Goal: Task Accomplishment & Management: Complete application form

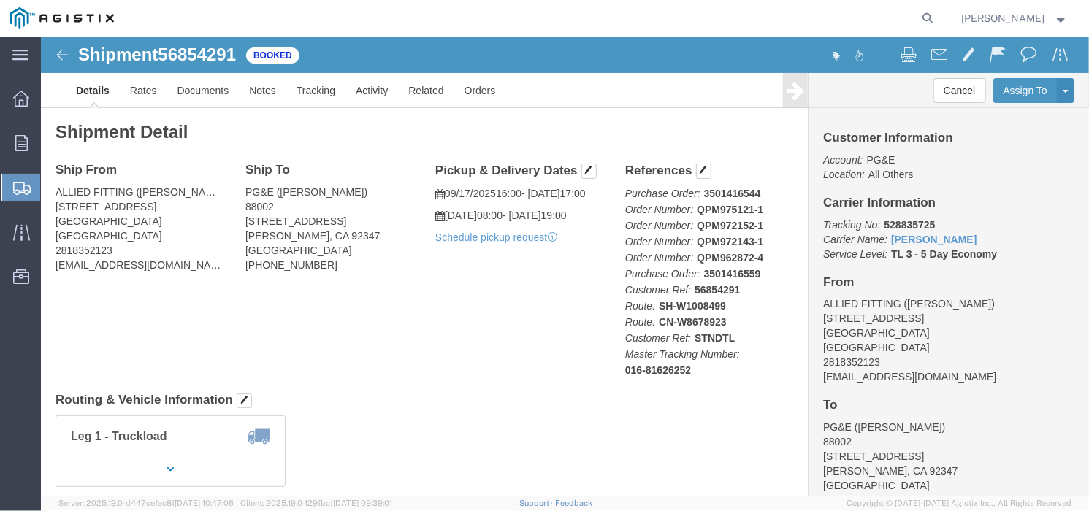
click at [0, 0] on span "Create Shipment" at bounding box center [0, 0] width 0 height 0
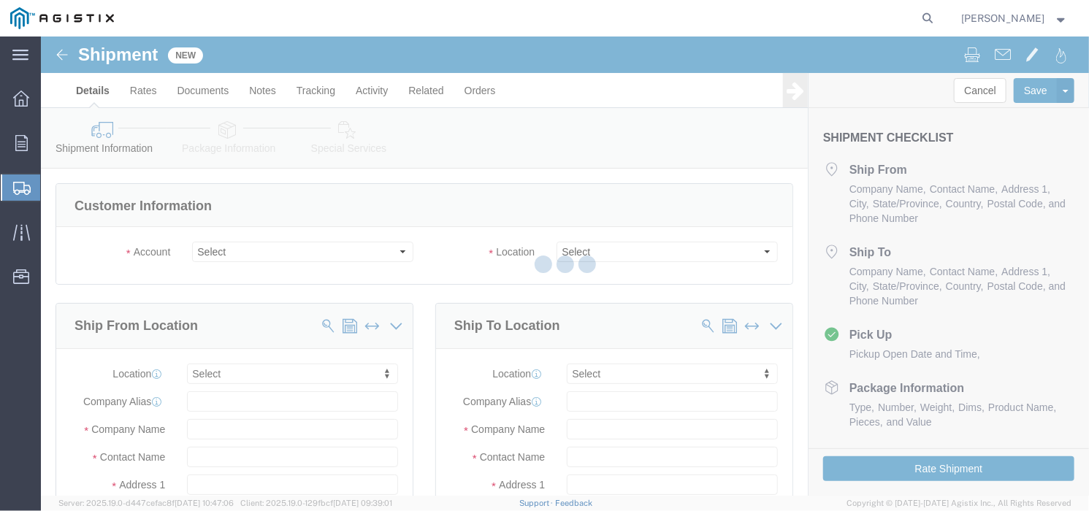
select select
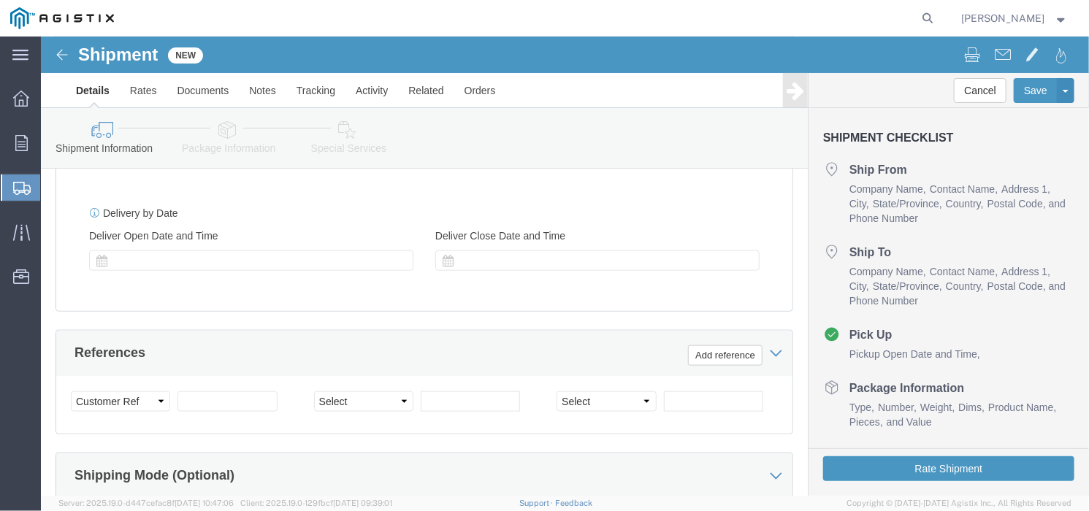
scroll to position [822, 0]
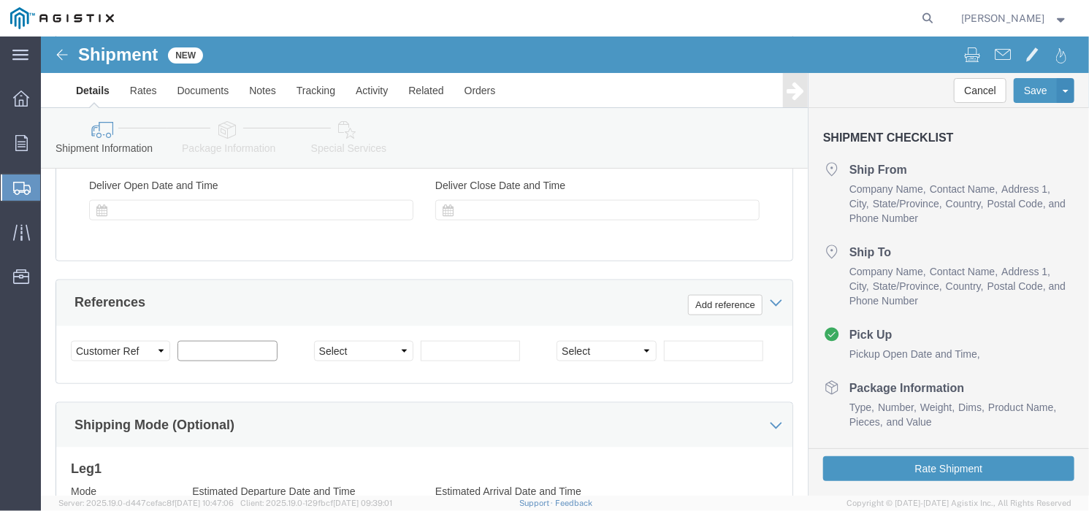
click input "text"
click select "Select Account Type Activity ID Airline Appointment Number ASN Batch Request # …"
drag, startPoint x: 258, startPoint y: 227, endPoint x: 258, endPoint y: 240, distance: 12.4
click div "Customer Information Account Select Allied Group PG&E Location Select Ship From…"
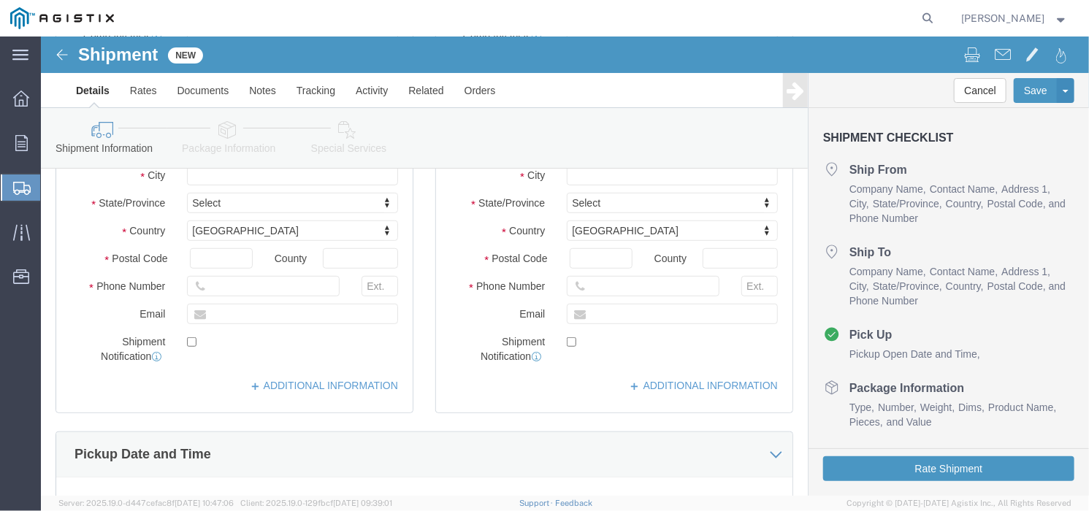
scroll to position [0, 0]
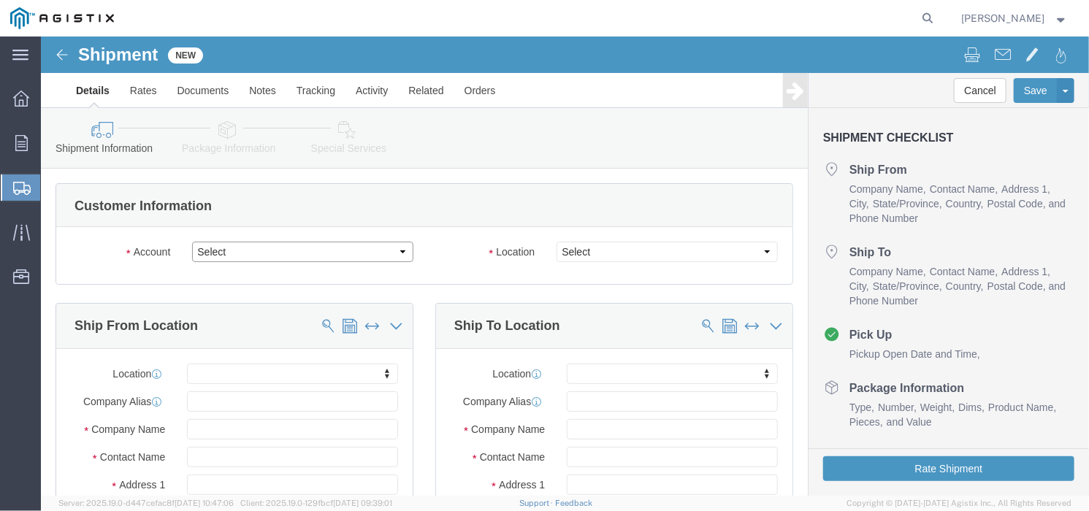
click select "Select Allied Group PG&E"
select select "9596"
click select "Select Allied Group PG&E"
select select "PURCHORD"
select select
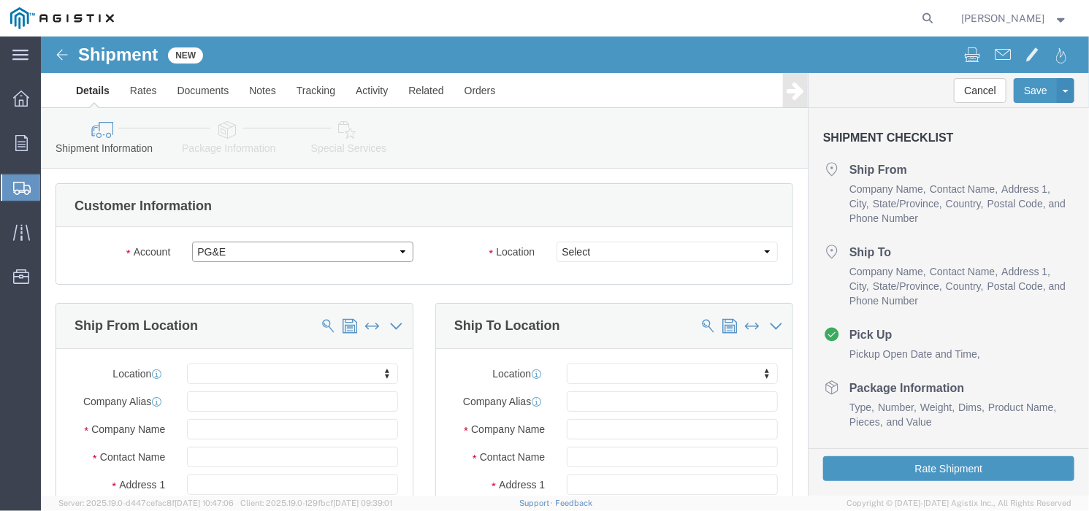
select select
click select "Select All Others [GEOGRAPHIC_DATA] [GEOGRAPHIC_DATA] [GEOGRAPHIC_DATA] [GEOGRA…"
select select "23082"
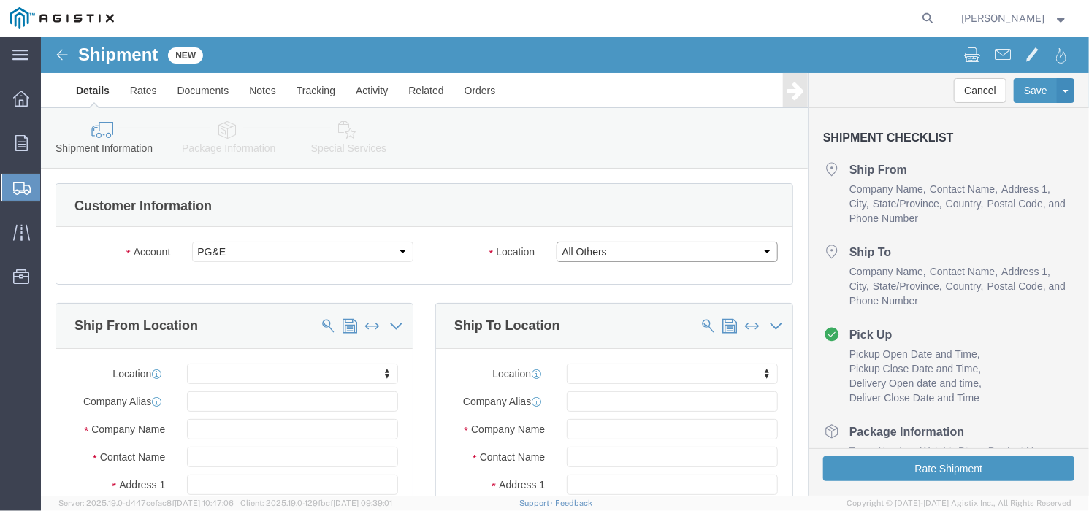
click select "Select All Others [GEOGRAPHIC_DATA] [GEOGRAPHIC_DATA] [GEOGRAPHIC_DATA] [GEOGRA…"
click div "Customer Information Account Select Allied Group PG&E Location Select All Other…"
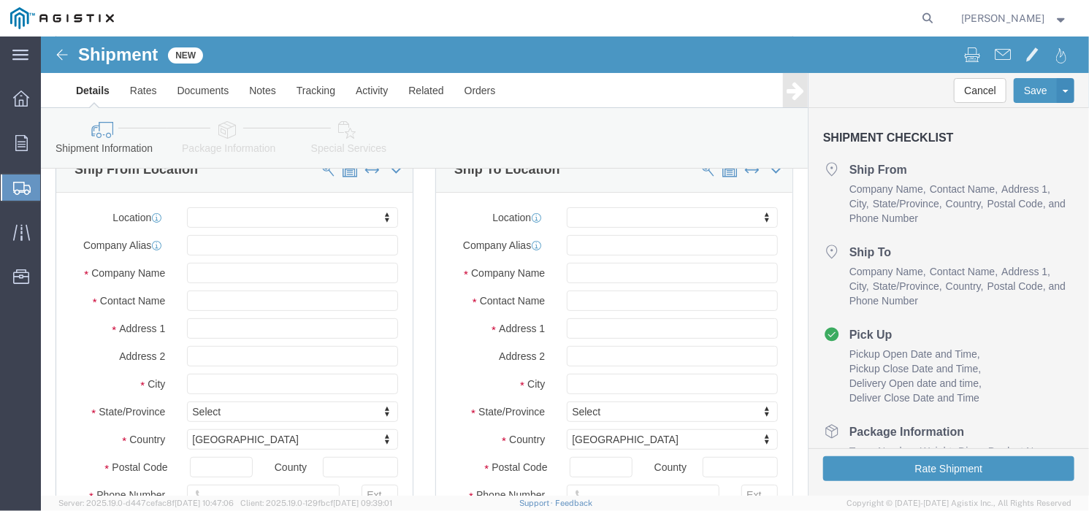
scroll to position [183, 0]
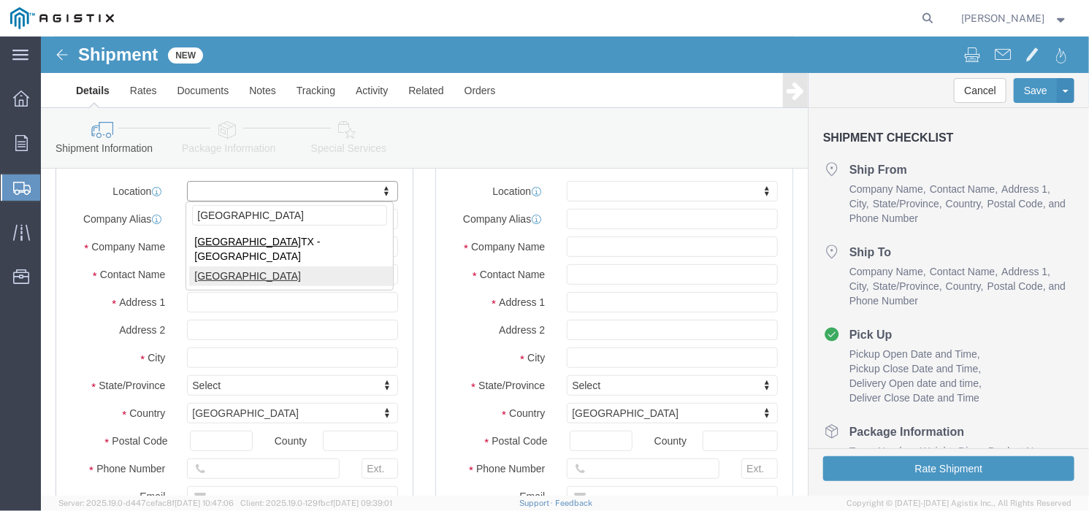
type input "[GEOGRAPHIC_DATA]"
select select "55291"
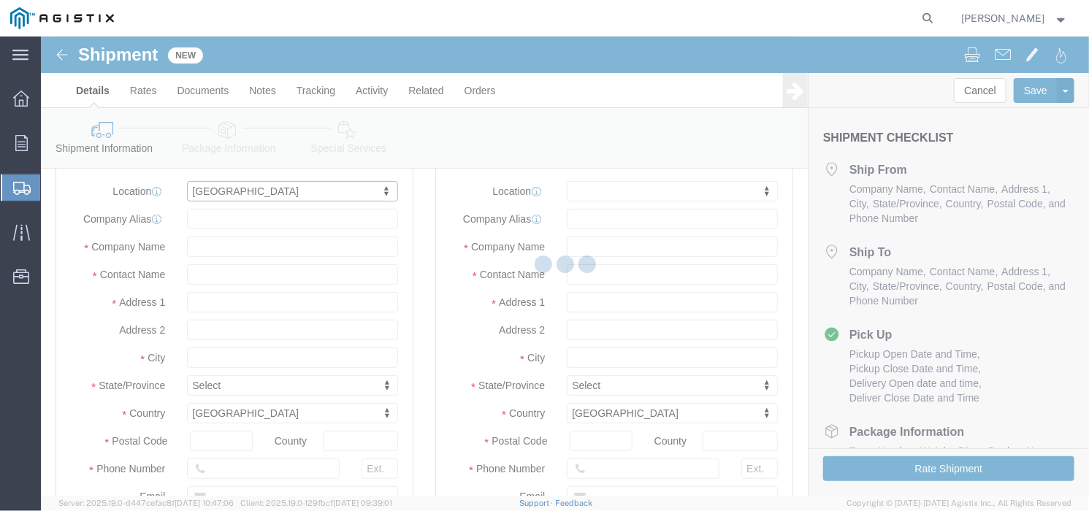
type input "[STREET_ADDRESS]"
type input "77033"
type input "Allied Group"
type input "[GEOGRAPHIC_DATA]"
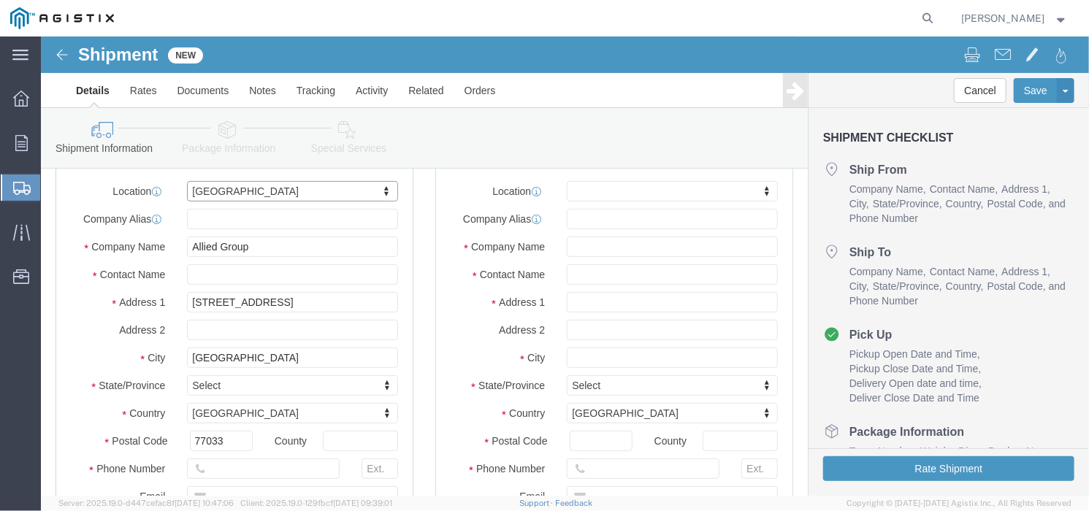
select select "[GEOGRAPHIC_DATA]"
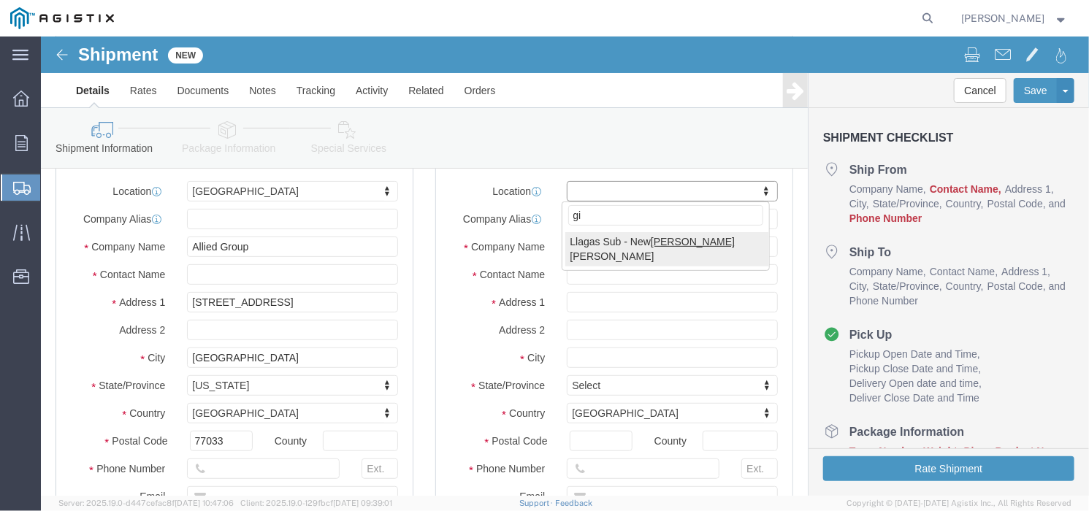
type input "g"
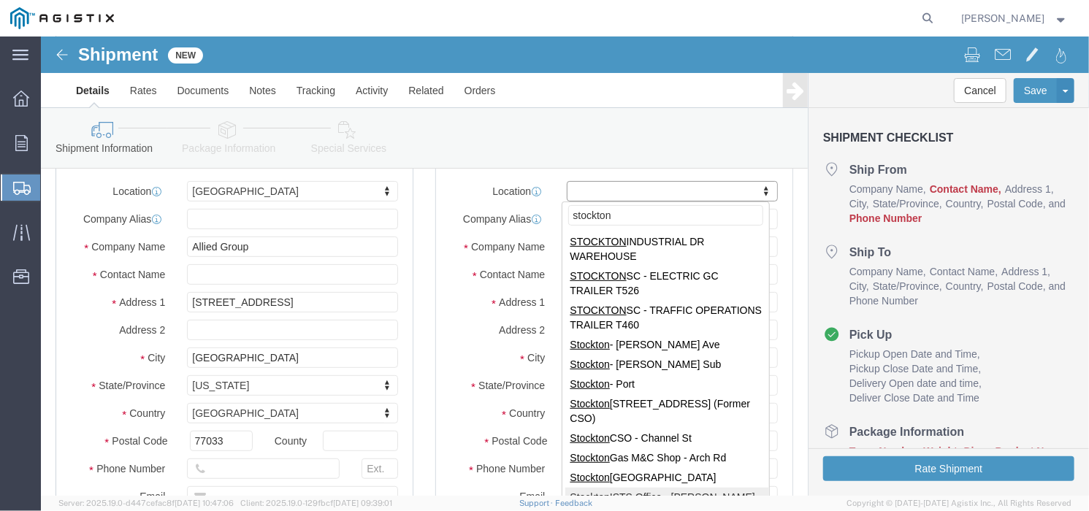
type input "stockton"
select select "69611"
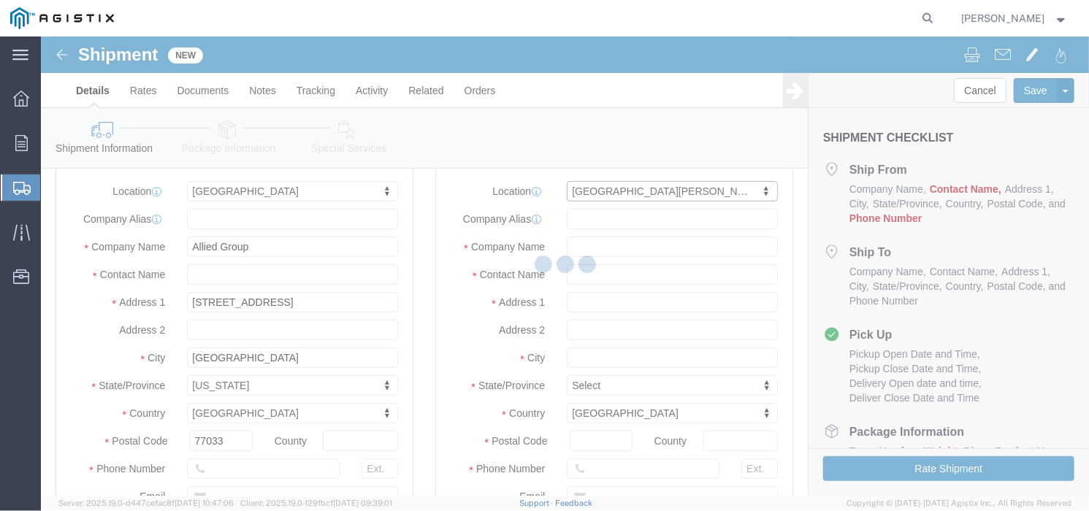
type input "[STREET_ADDRESS]"
type input "95206"
type input "PG&E"
type input "STOCKTON"
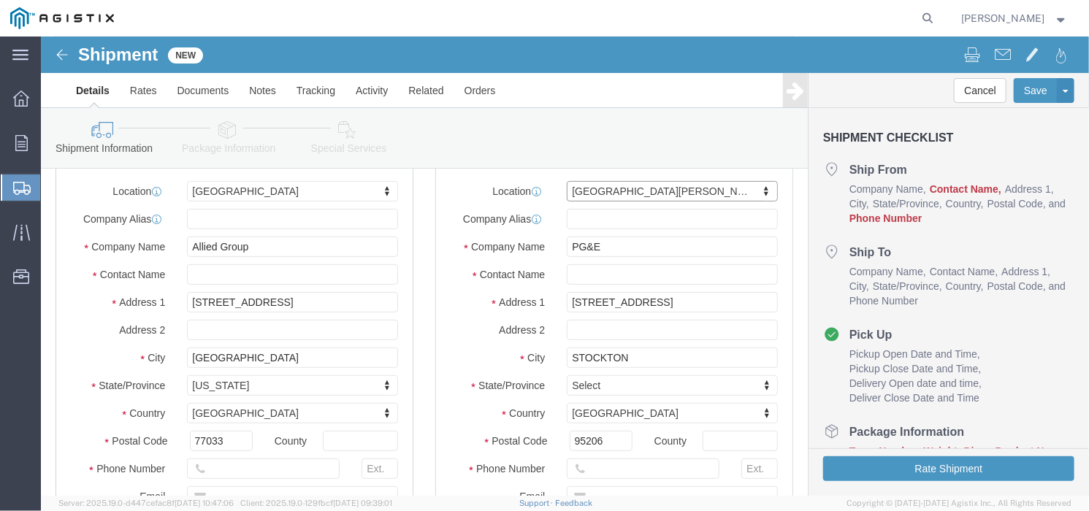
select select "CA"
drag, startPoint x: 668, startPoint y: 264, endPoint x: 524, endPoint y: 268, distance: 144.7
click input "[STREET_ADDRESS]"
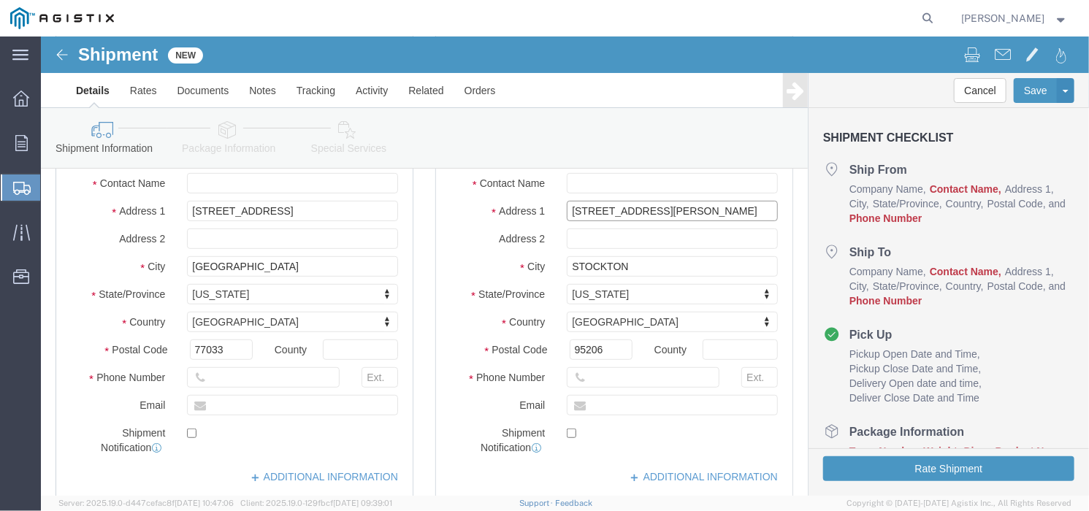
scroll to position [365, 0]
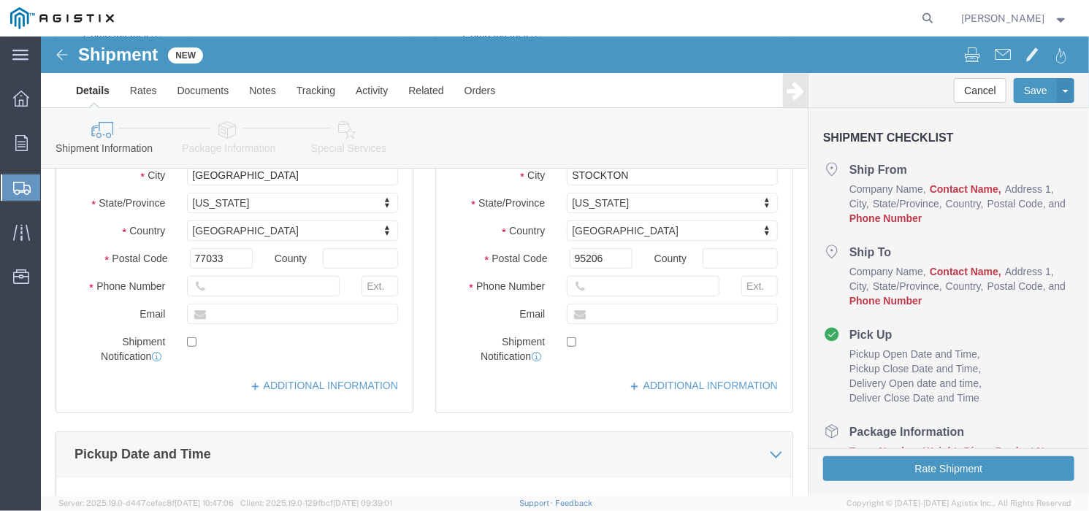
type input "[STREET_ADDRESS][PERSON_NAME]"
select select
click div "Location [GEOGRAPHIC_DATA] My Profile Location (OBSOLETE) [PERSON_NAME] SC - GC…"
click input "text"
type input "5555555555"
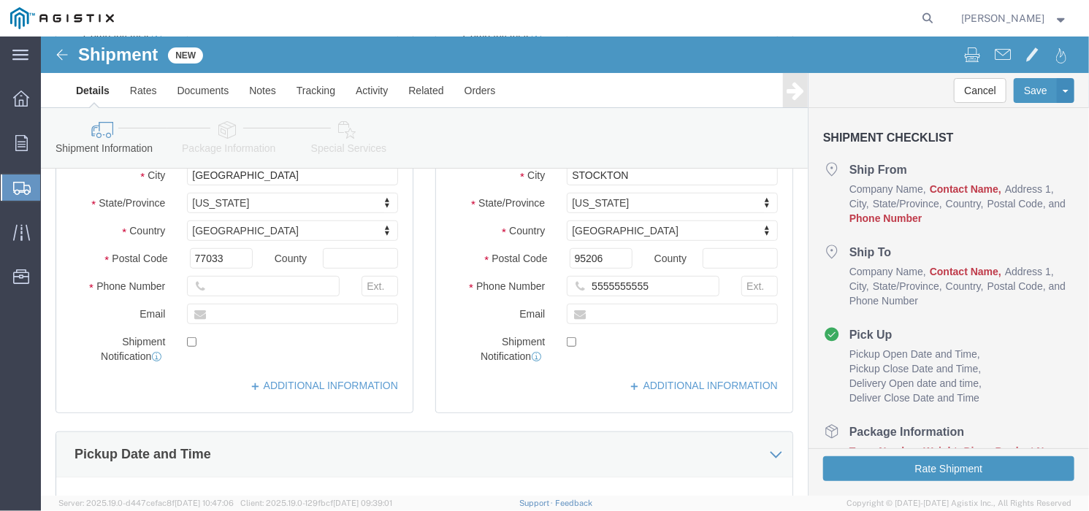
click div "Location My Profile Location (OBSOLETE) [PERSON_NAME] SC - GC TRAILER (OBSOLETE…"
drag, startPoint x: 479, startPoint y: 365, endPoint x: 449, endPoint y: 365, distance: 30.7
click div "Location My Profile Location (OBSOLETE) [PERSON_NAME] SC - GC TRAILER (OBSOLETE…"
click input "text"
type input "[EMAIL_ADDRESS][DOMAIN_NAME]"
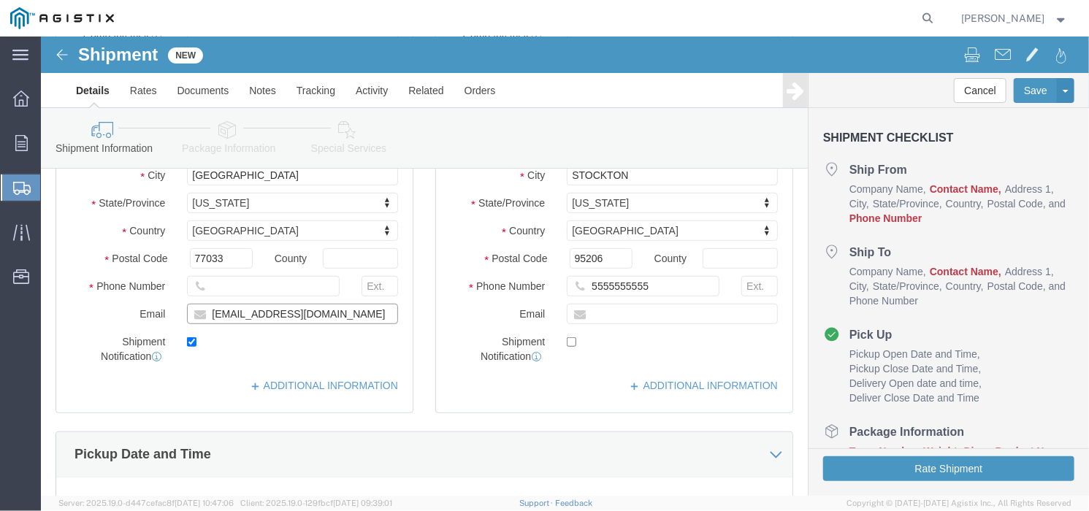
checkbox input "true"
click div "Location My Profile Location (OBSOLETE) [PERSON_NAME] SC - GC TRAILER (OBSOLETE…"
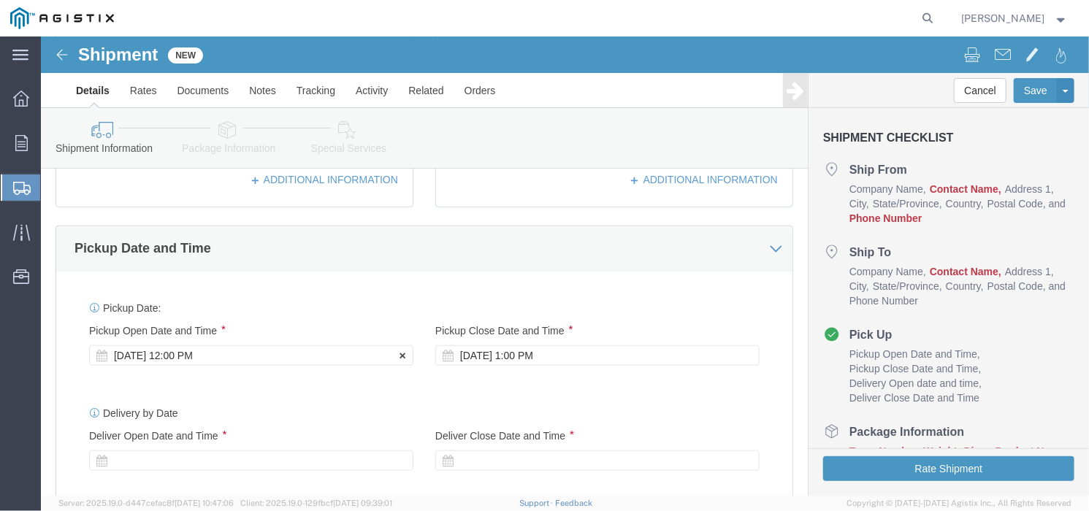
scroll to position [639, 0]
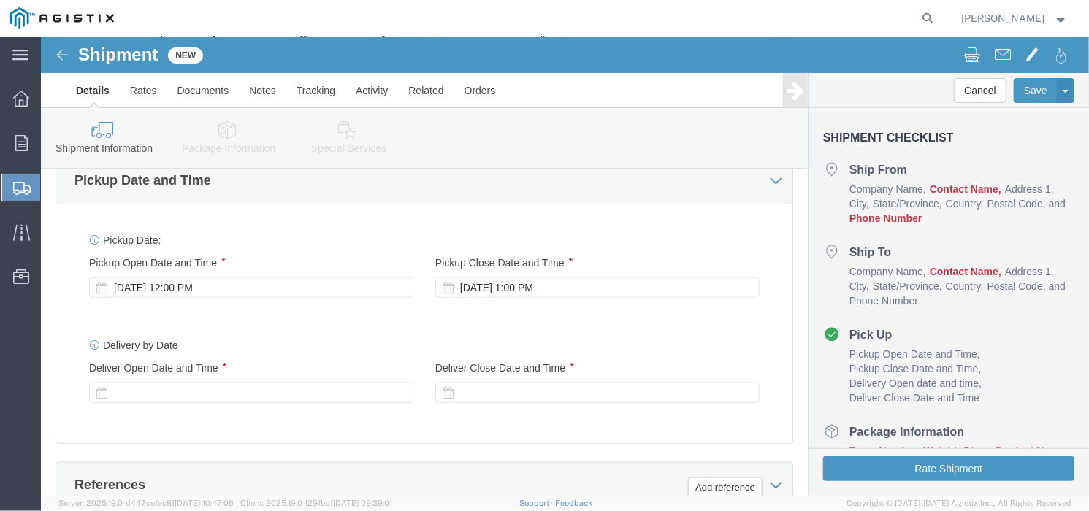
drag, startPoint x: 292, startPoint y: 306, endPoint x: 278, endPoint y: 301, distance: 14.8
click div "Delivery by Date Delivery Start Date Delivery Start Time Deliver Open Date and …"
click div "Pickup Date: Pickup Start Date Pickup Start Time Pickup Open Date and Time [DAT…"
click div "[DATE] 1:00 PM"
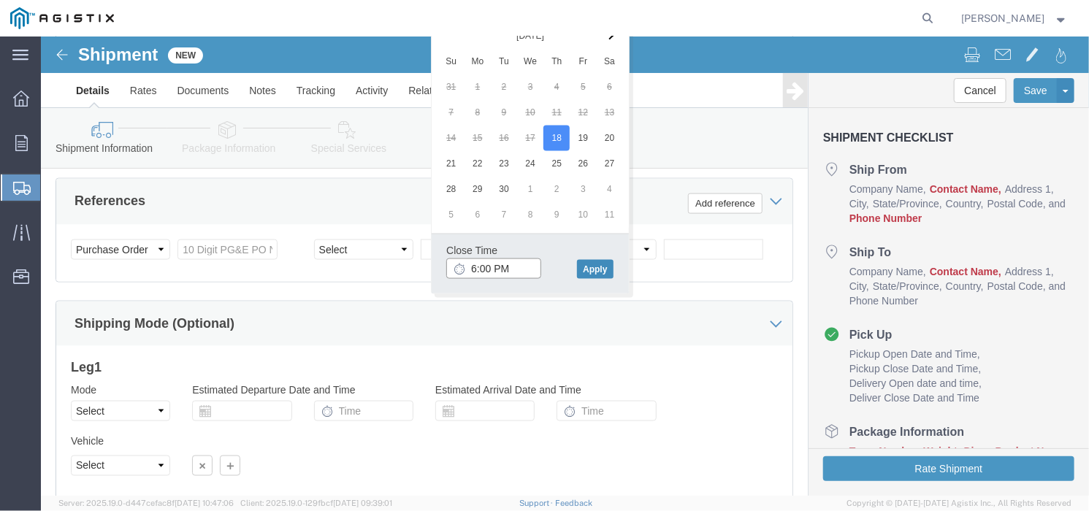
type input "6:00 PM"
click button "Apply"
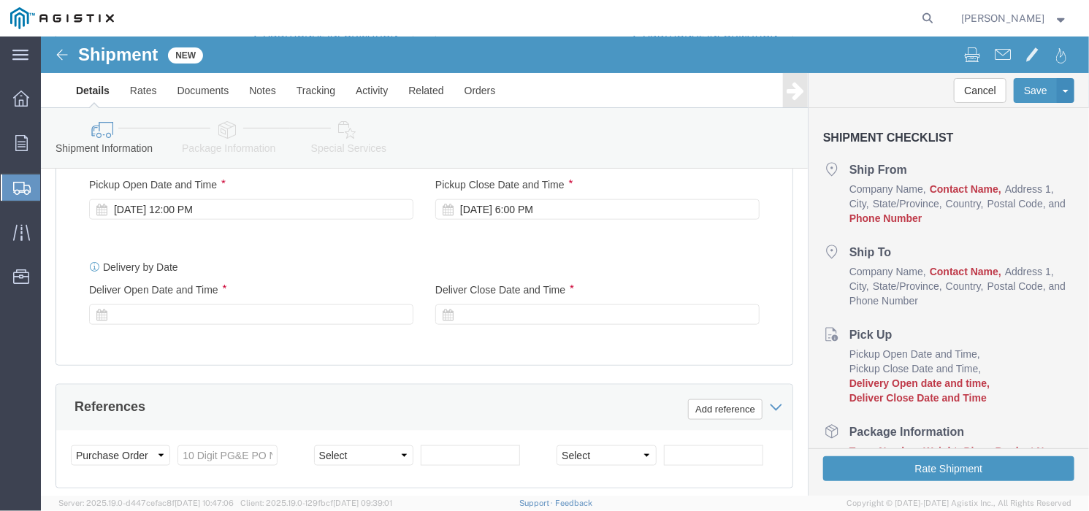
scroll to position [639, 0]
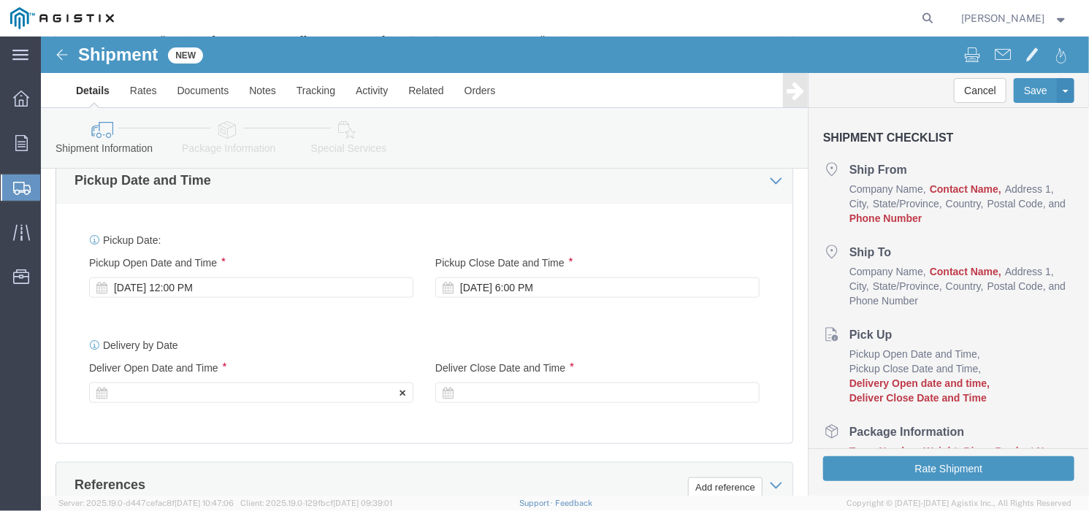
click icon
click div
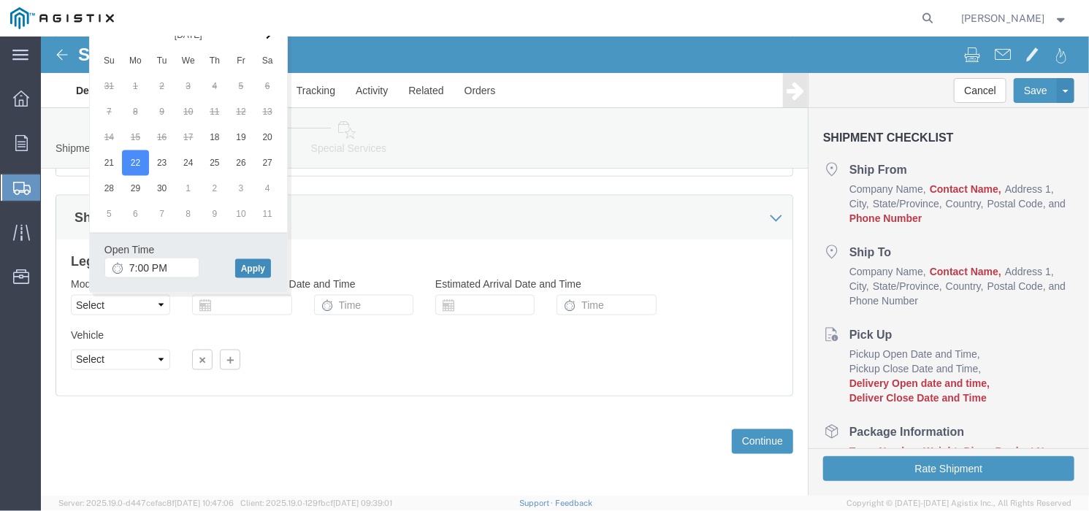
click button "Apply"
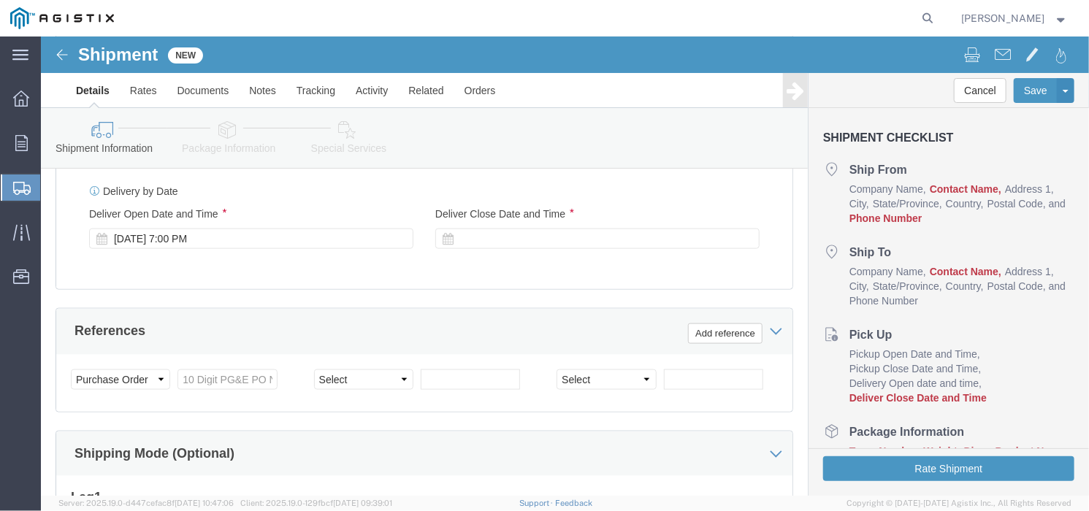
scroll to position [755, 0]
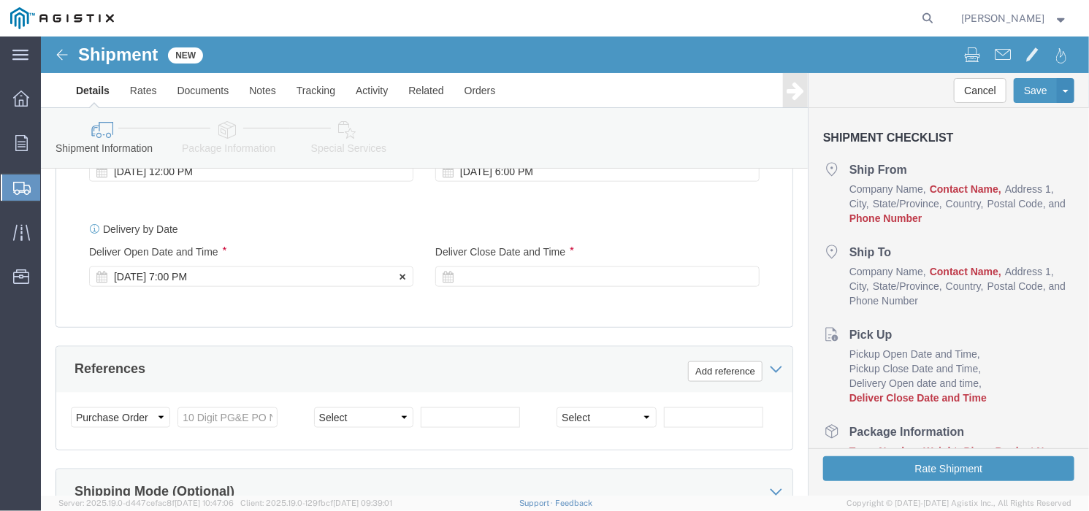
click div "[DATE] 7:00 PM"
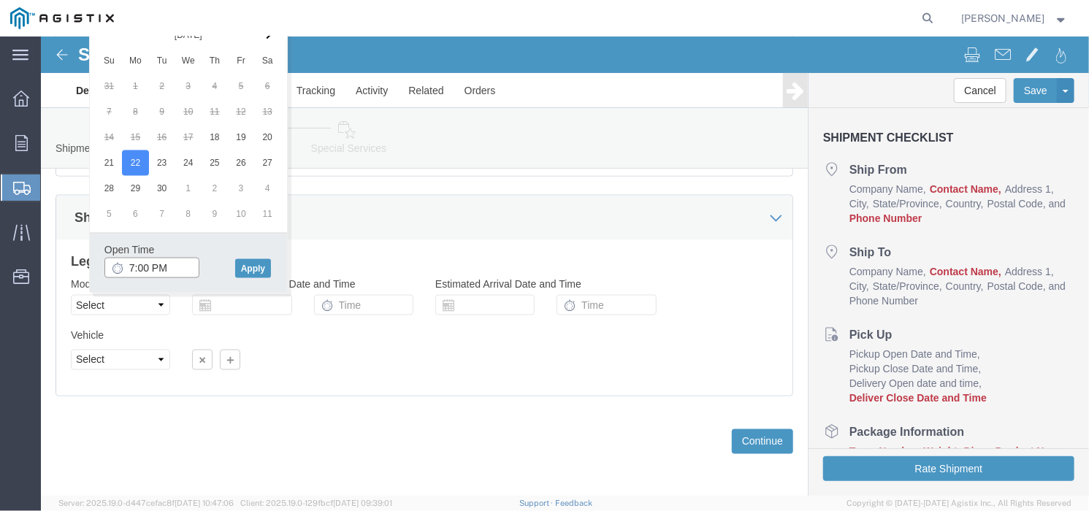
click input "7:00 PM"
type input "7:00 AM"
click button "Apply"
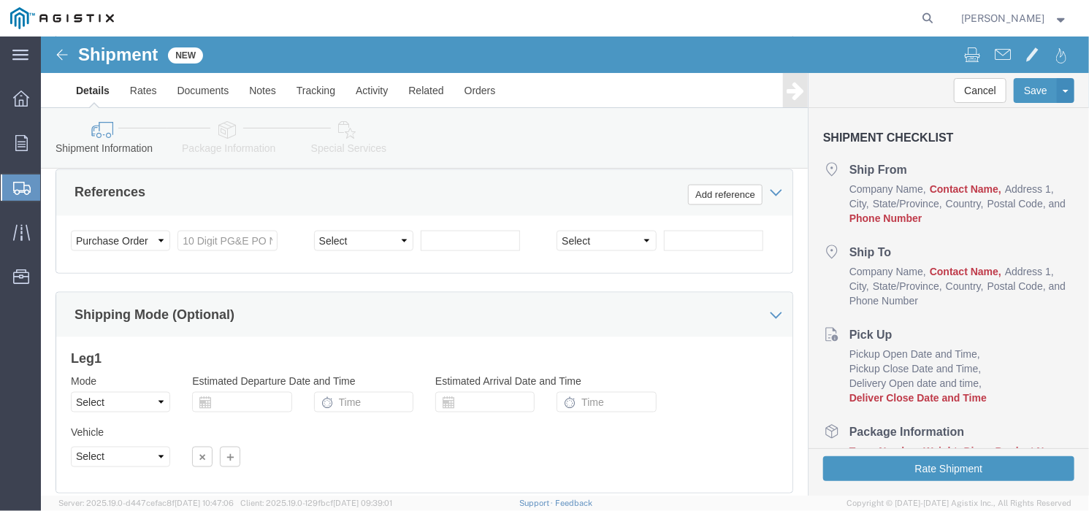
scroll to position [847, 0]
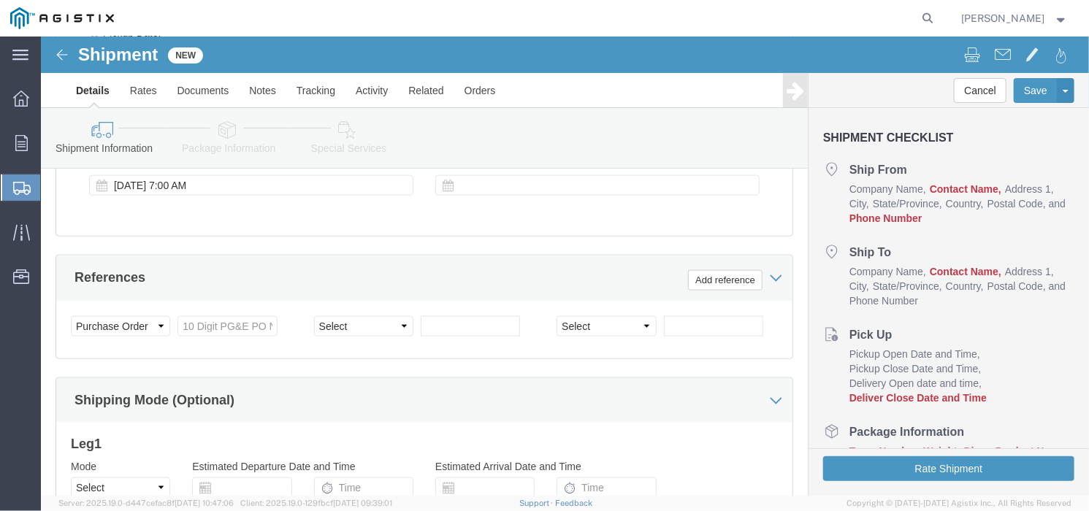
click div "Select Account Type Activity ID Airline Appointment Number ASN Batch Request # …"
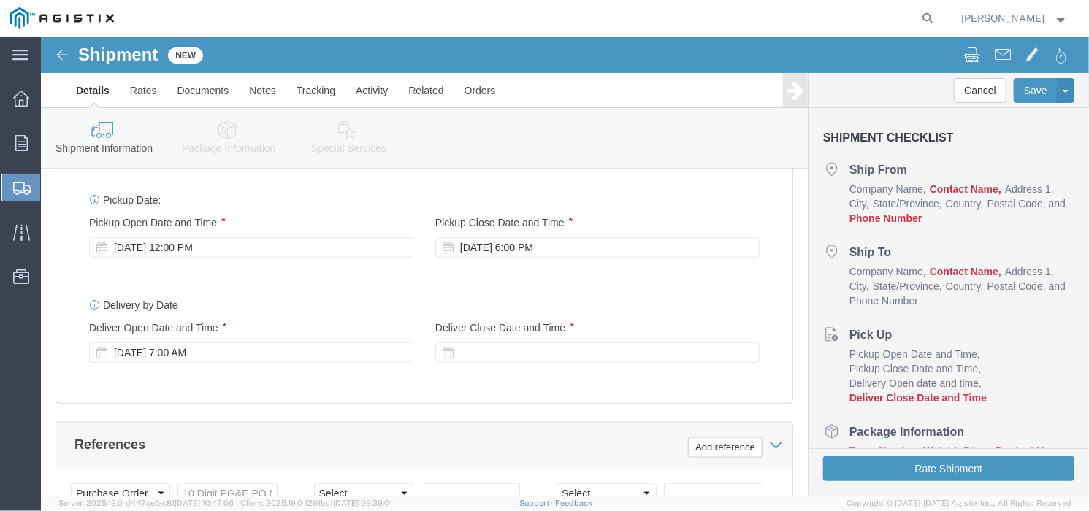
scroll to position [664, 0]
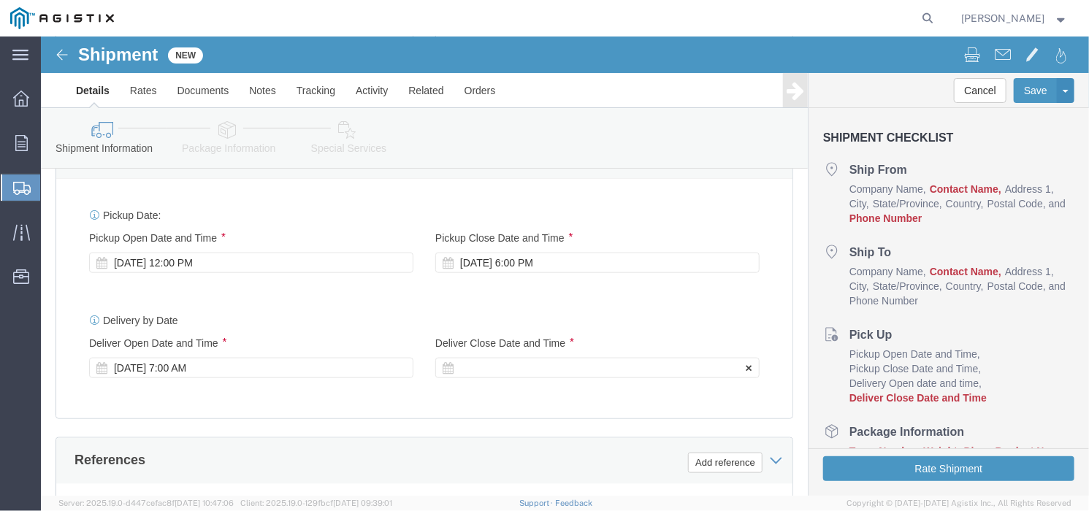
click div "Deliver Close Date Deliver Close Time Deliver Close Date and Time"
click div
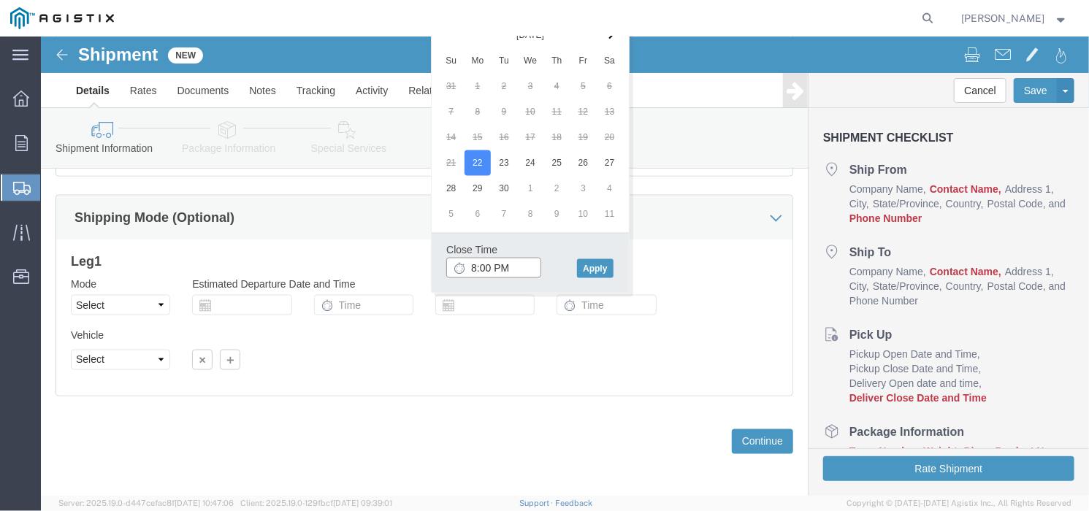
click input "8:00 PM"
type input "6:00 PM"
click button "Apply"
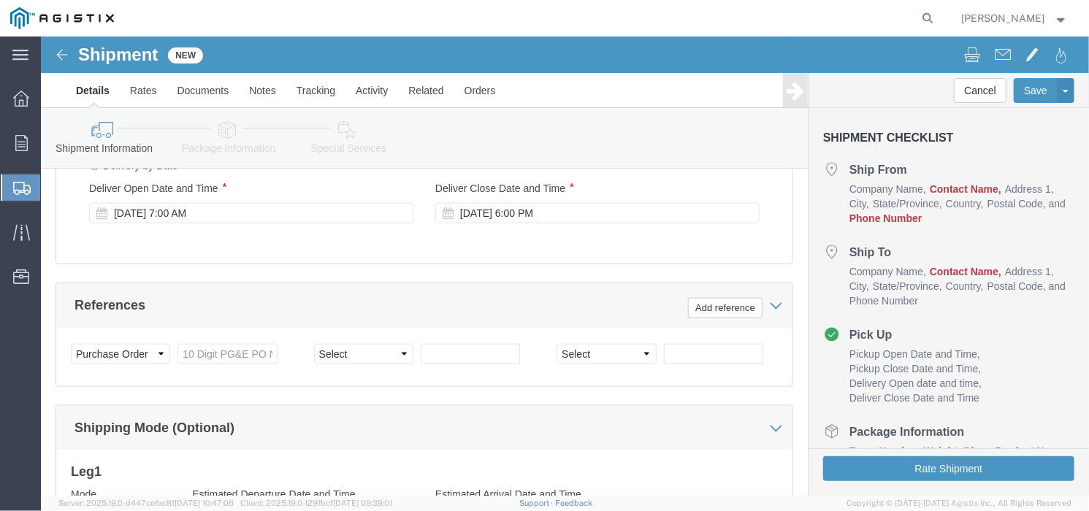
scroll to position [847, 0]
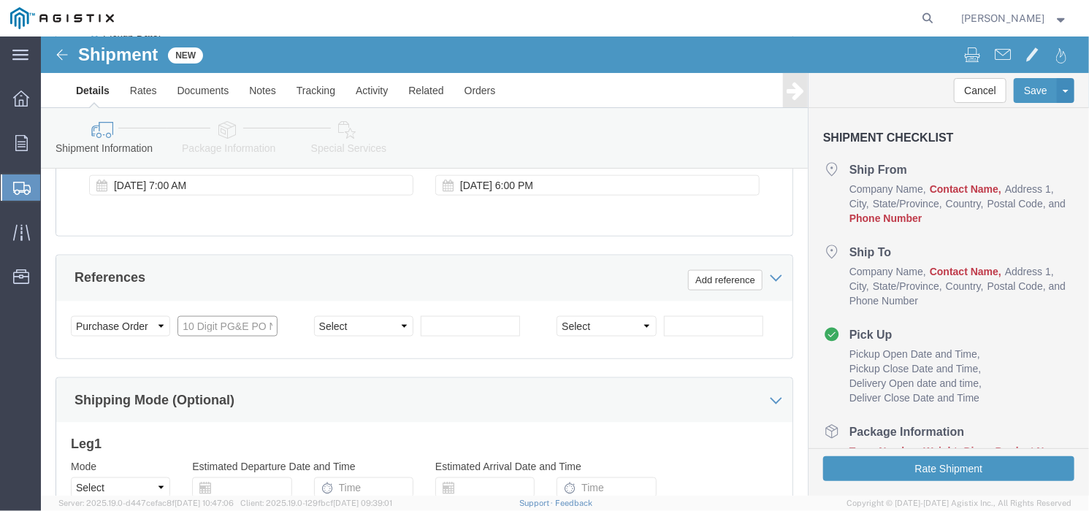
click input "text"
type input "3401416559"
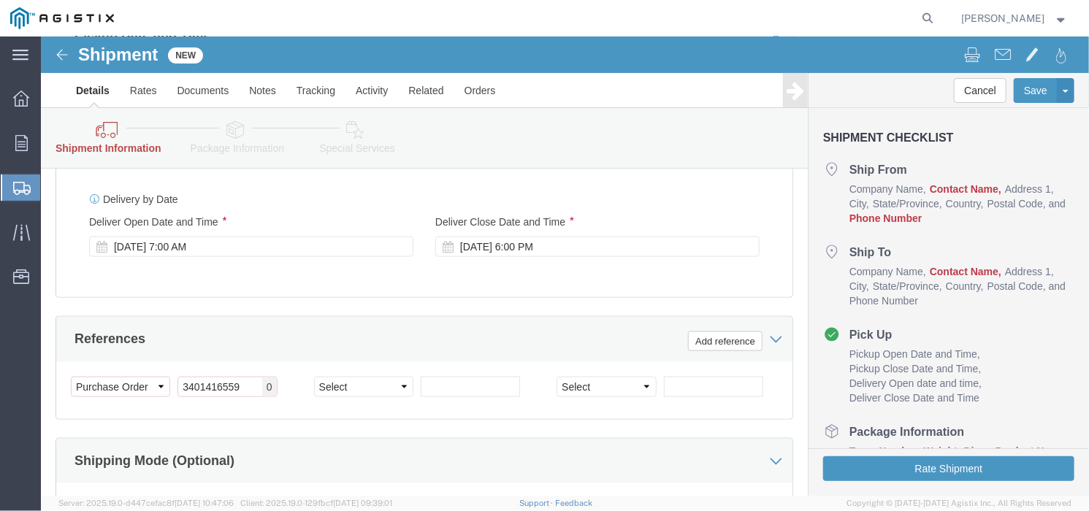
scroll to position [907, 0]
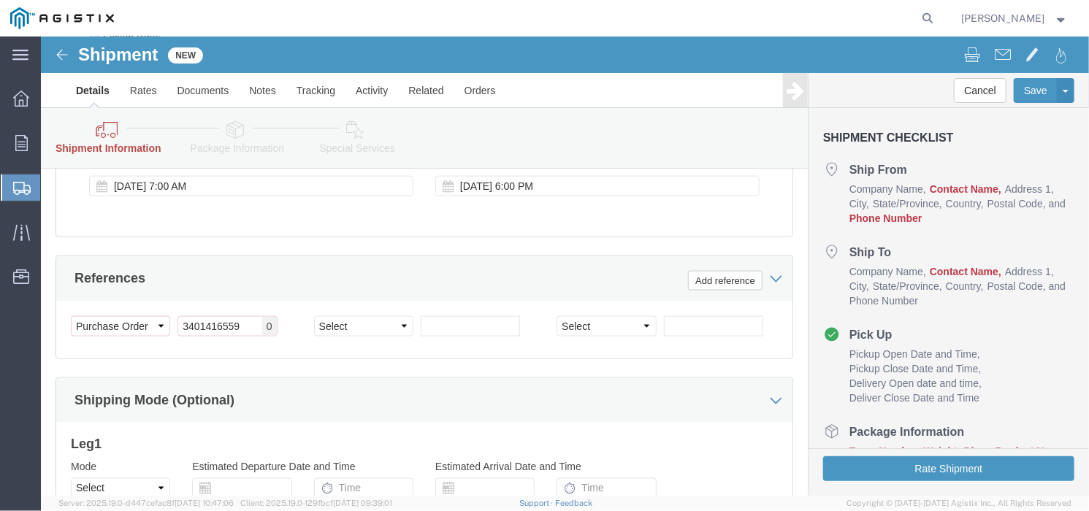
click div "Customer Information Account Select Allied Group PG&E Location Select All Other…"
click input "text"
click select "Select Account Type Activity ID Airline Appointment Number ASN Batch Request # …"
select select "ORDERNUM"
click select "Select Account Type Activity ID Airline Appointment Number ASN Batch Request # …"
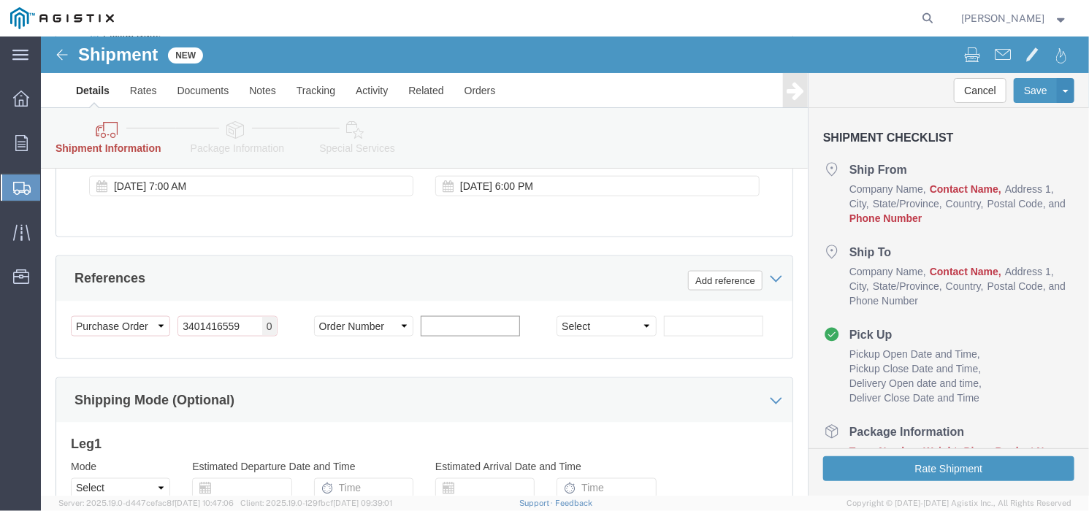
click input "text"
paste input "QPM972143-1"
type input "QPM972143-1"
click div "Customer Information Account Select Allied Group PG&E Location Select All Other…"
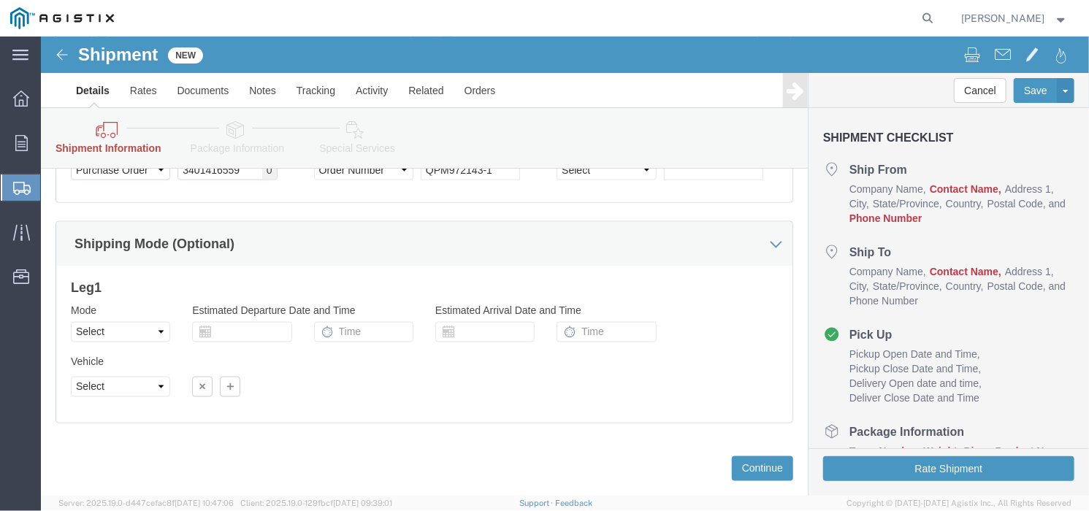
scroll to position [1090, 0]
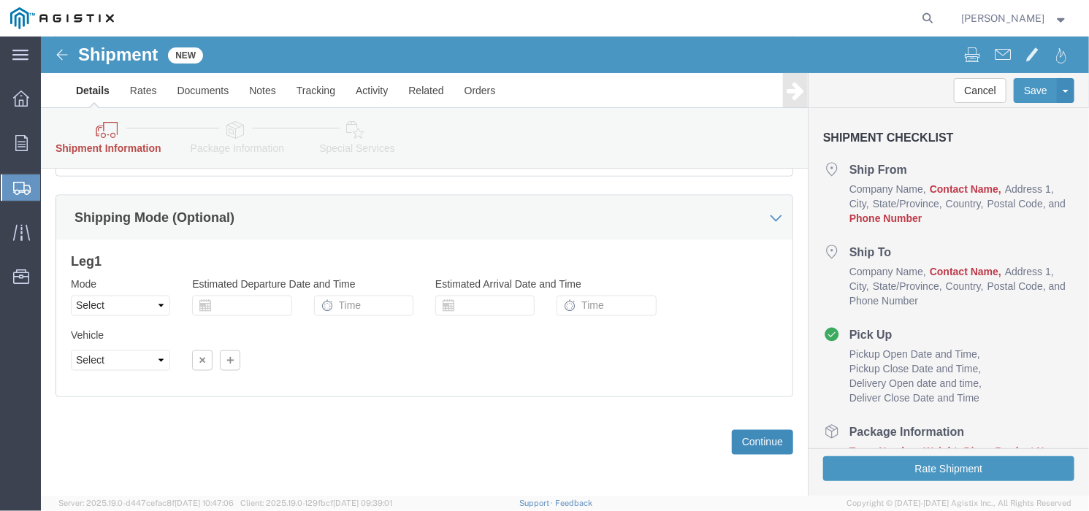
click button "Continue"
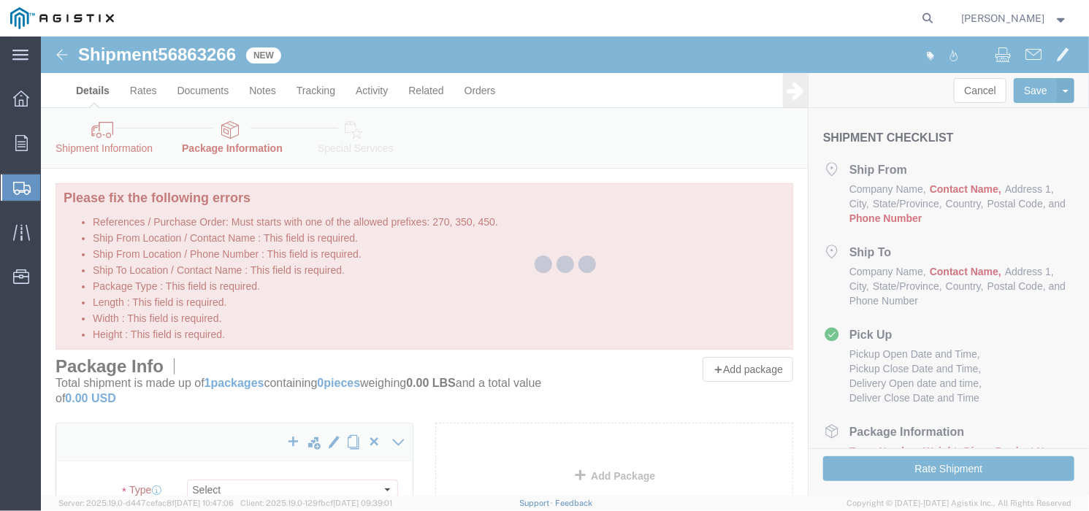
select select "CBOX"
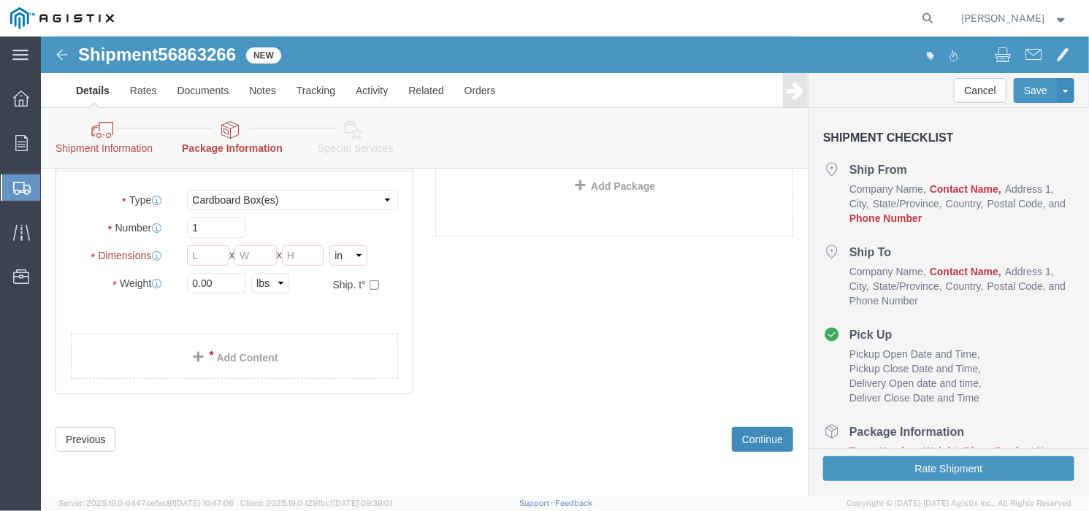
scroll to position [274, 0]
click icon
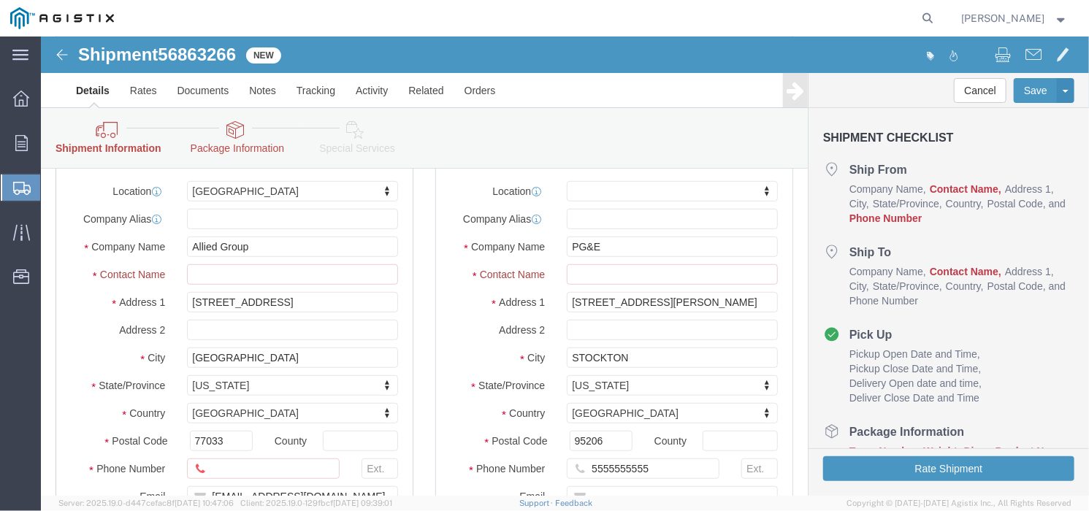
scroll to position [365, 0]
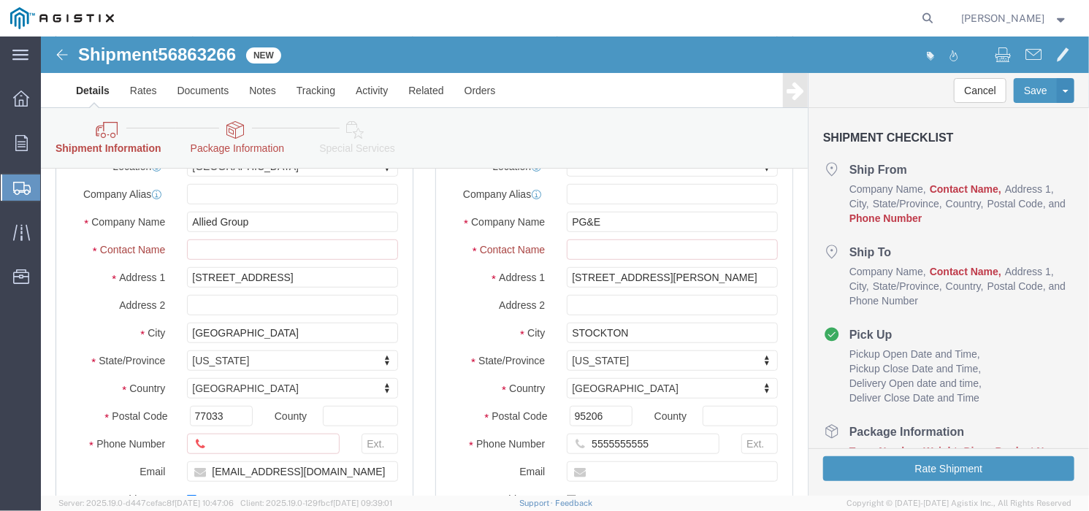
click div "Location [GEOGRAPHIC_DATA] My Profile Location (OBSOLETE) [GEOGRAPHIC_DATA] SC …"
click input "Ship From Location / Contact Name : This field is required."
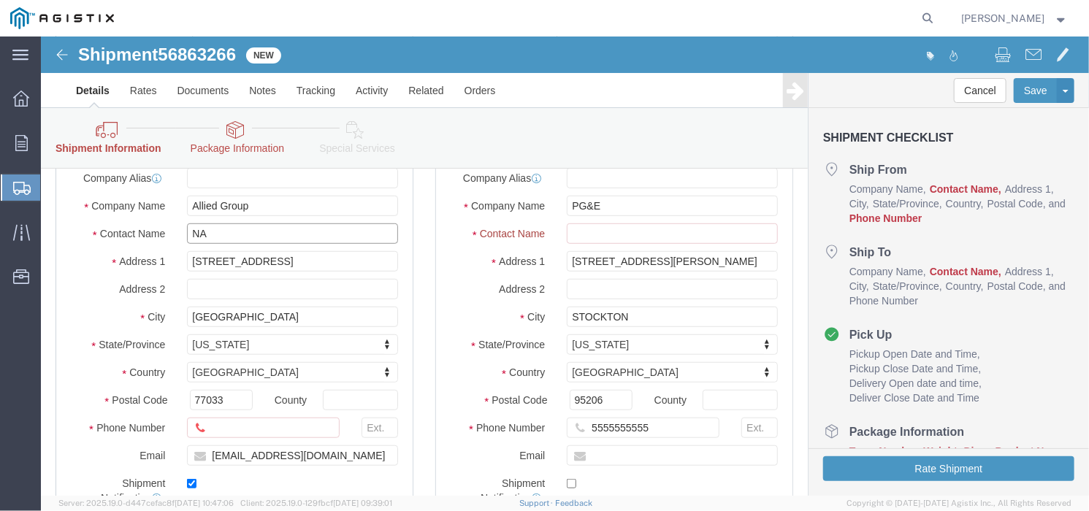
scroll to position [349, 0]
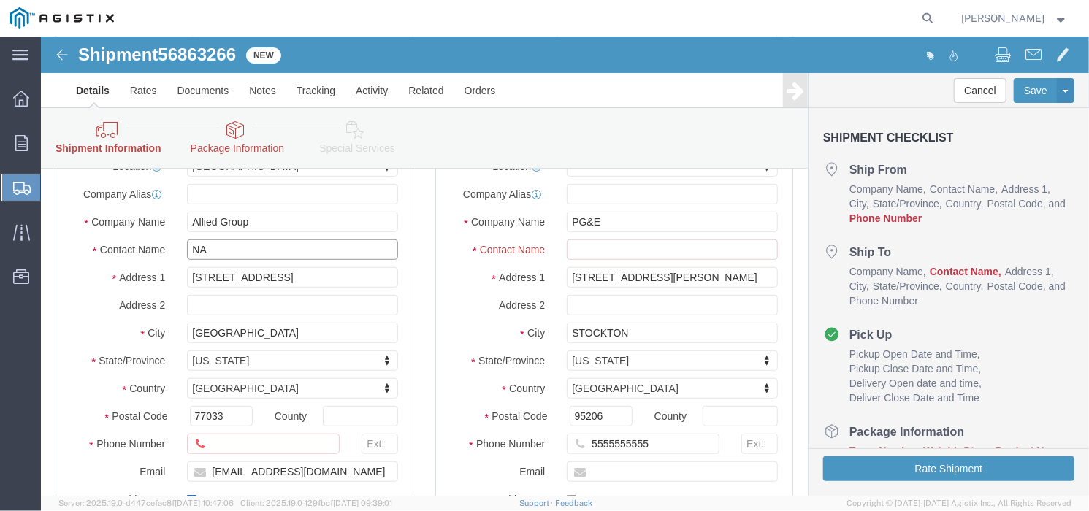
type input "NA"
click input "Ship From Location / Phone Number : This field is required."
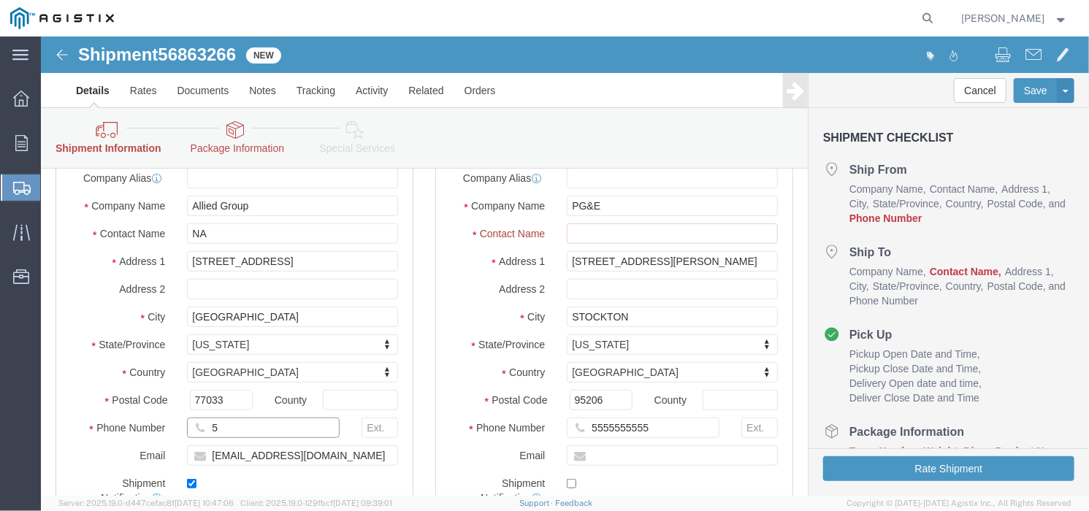
scroll to position [333, 0]
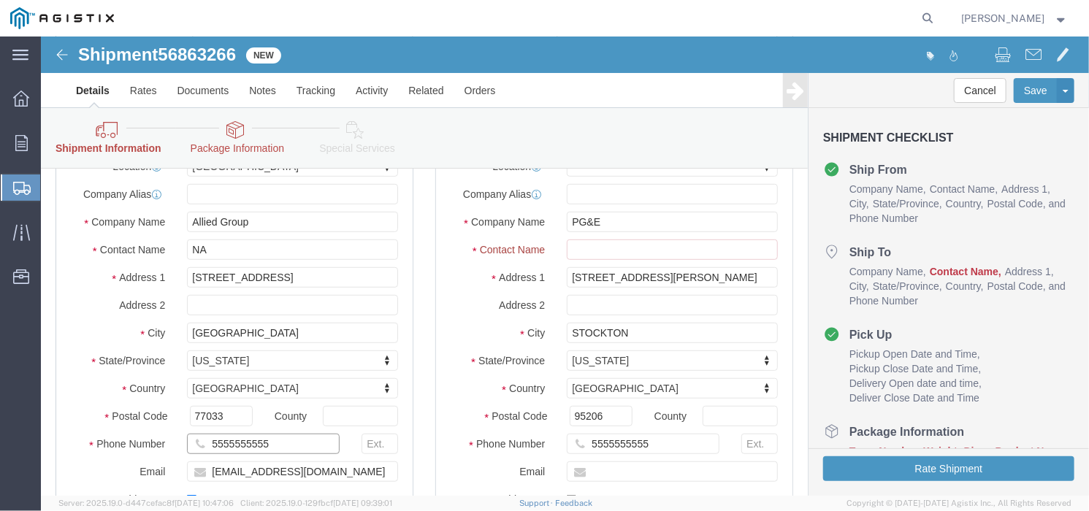
type input "5555555555"
click input "Ship To Location / Contact Name : This field is required."
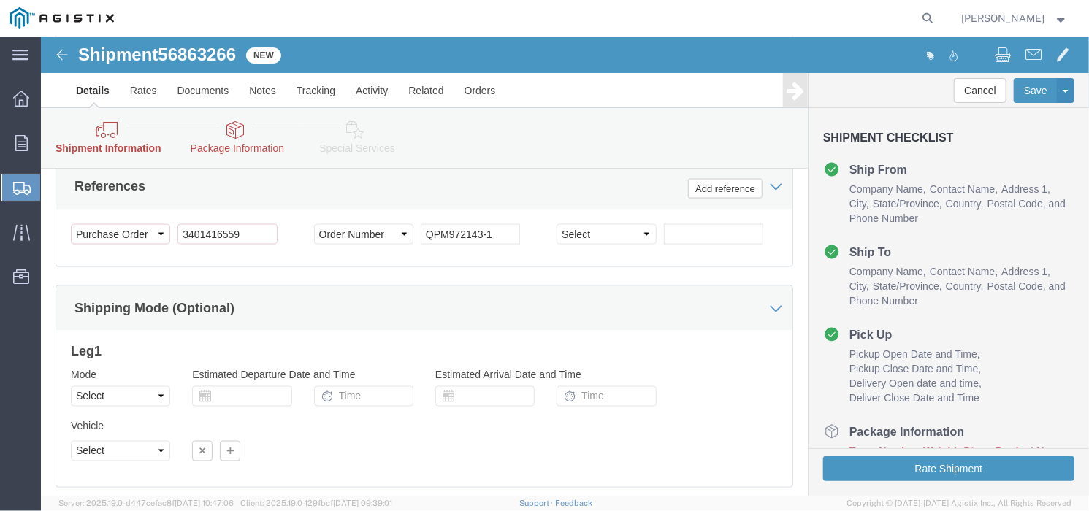
scroll to position [1139, 0]
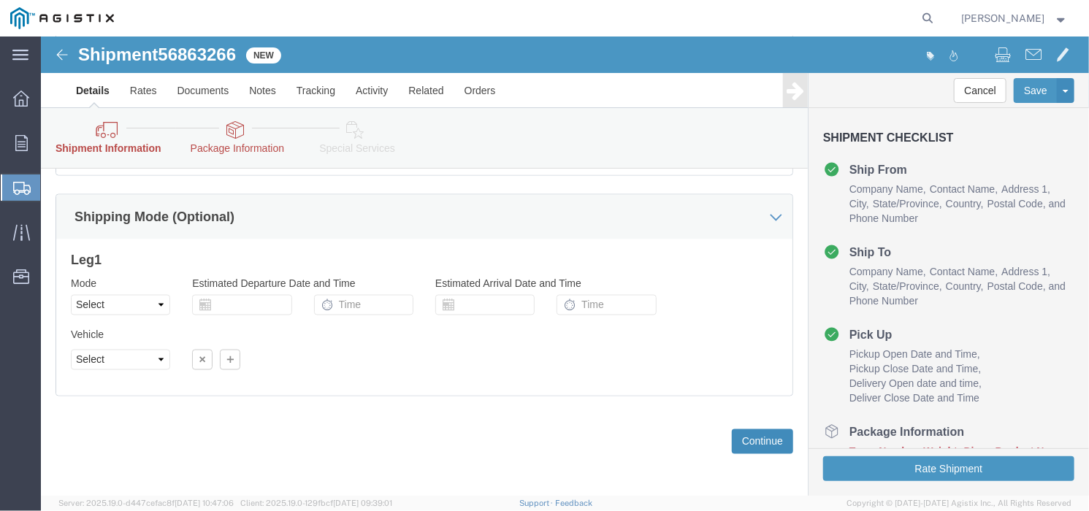
type input "NA"
click button "Continue"
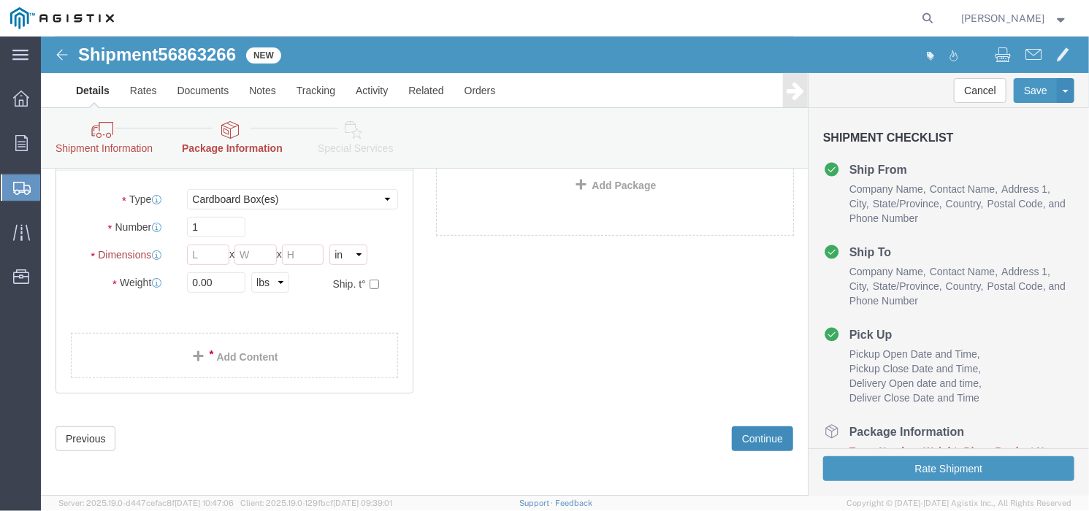
scroll to position [224, 0]
click div "Package Type Select Bulk Bundle(s) Cardboard Box(es) Carton(s) Crate(s) Drum(s)…"
click select "Select Bulk Bundle(s) Cardboard Box(es) Carton(s) Crate(s) Drum(s) (Fiberboard)…"
select select "PONS"
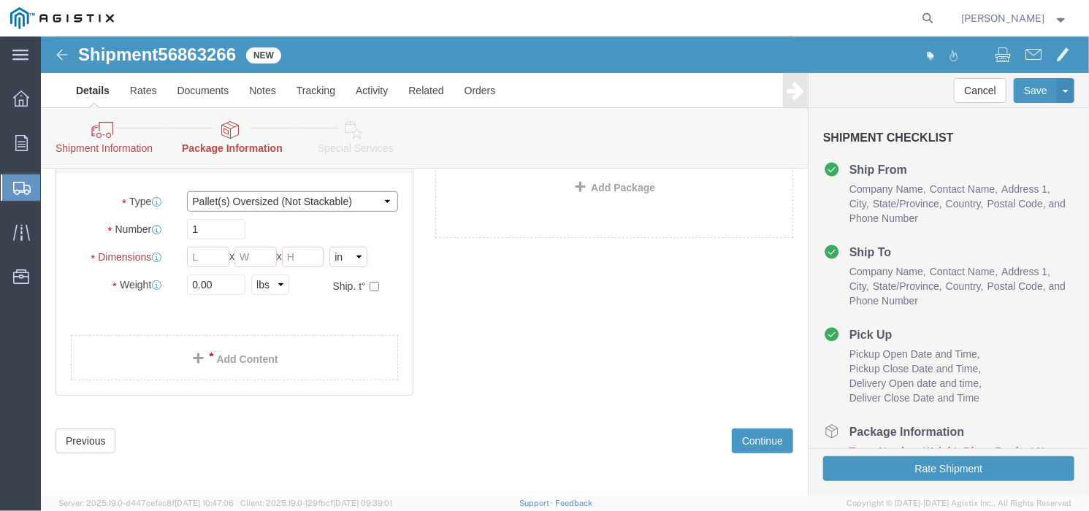
click select "Select Bulk Bundle(s) Cardboard Box(es) Carton(s) Crate(s) Drum(s) (Fiberboard)…"
click input "text"
click input "1"
drag, startPoint x: 156, startPoint y: 246, endPoint x: 218, endPoint y: 223, distance: 67.0
click input "Length : This field is required."
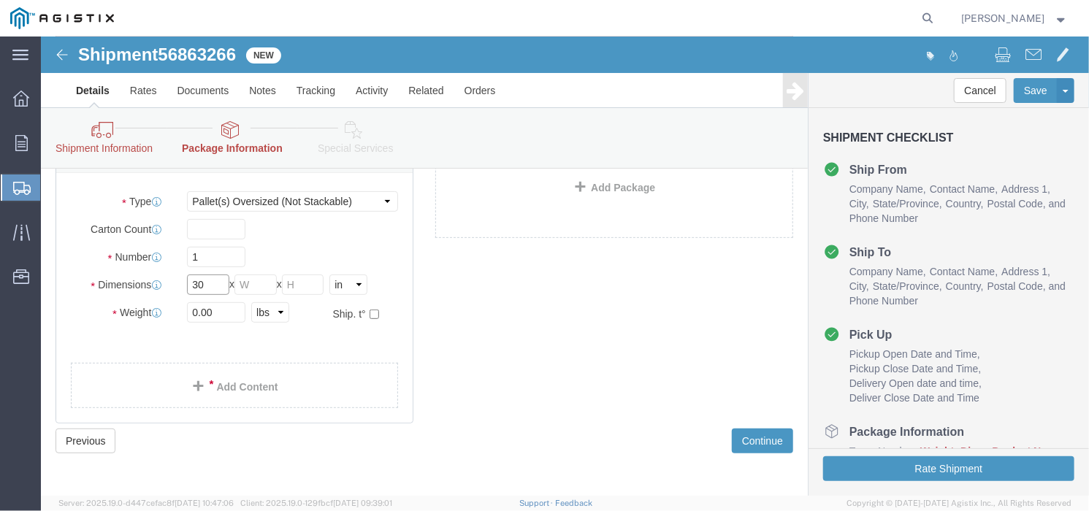
type input "30"
type input "25"
click input "0.00"
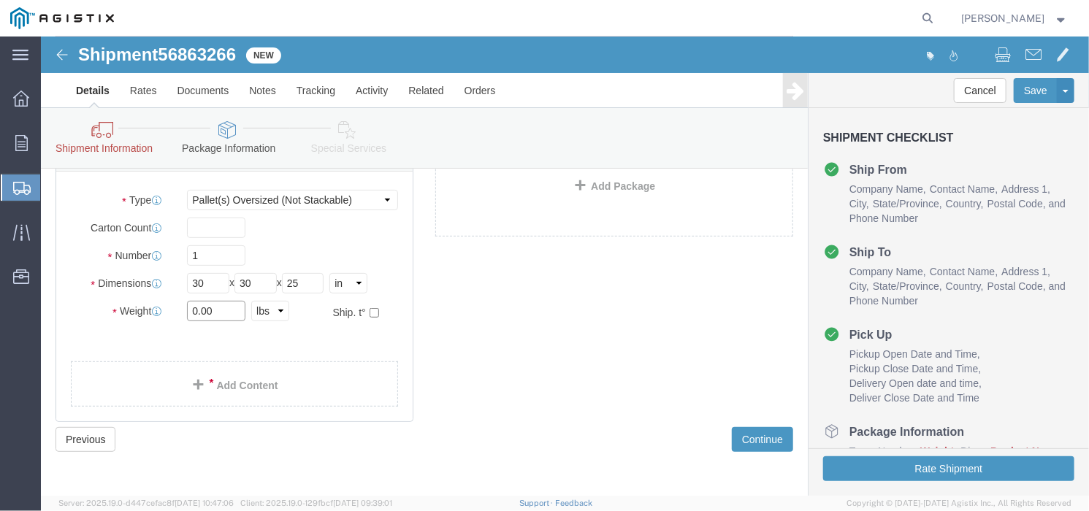
click input "0.00"
type input "115"
click ul
click link "Add Content"
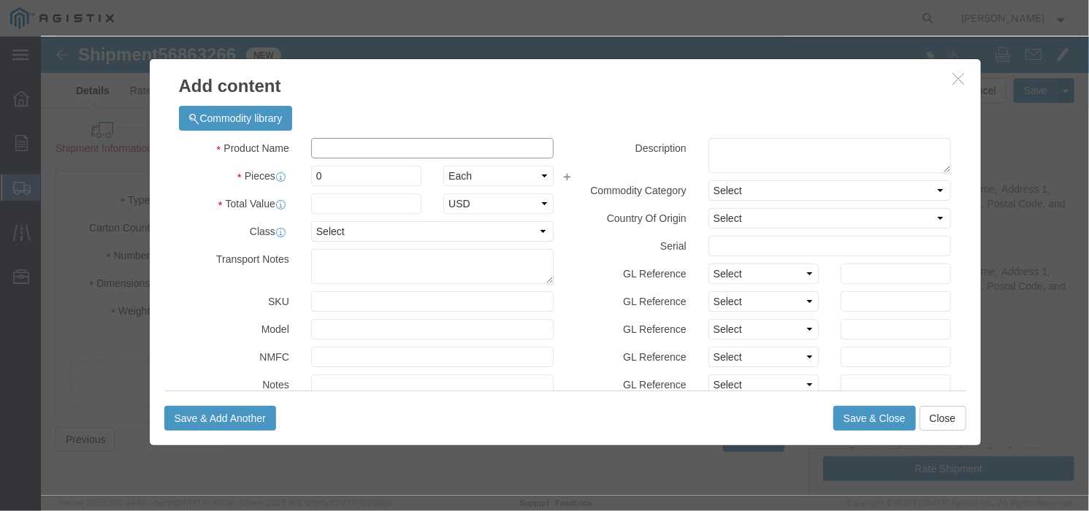
click input "text"
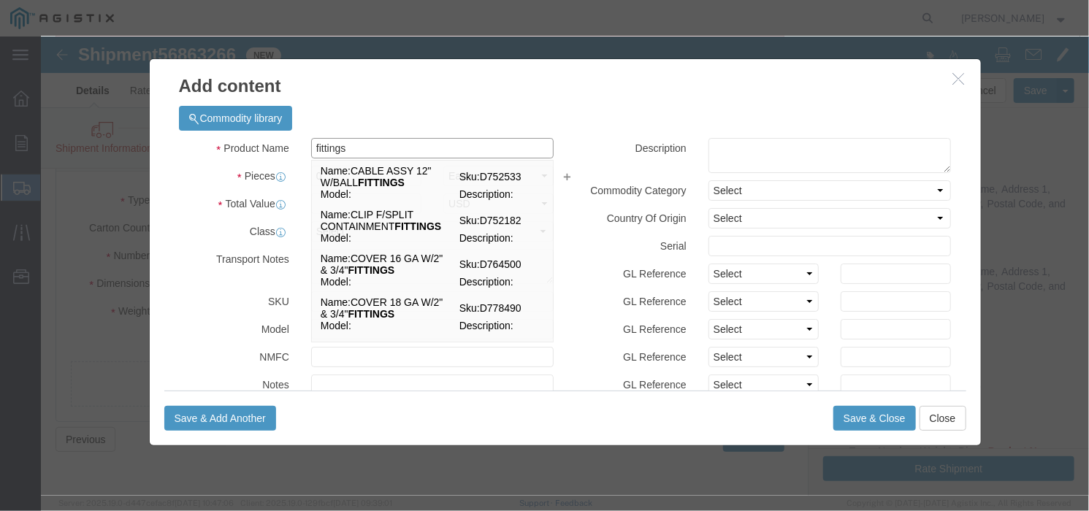
type input "fittings"
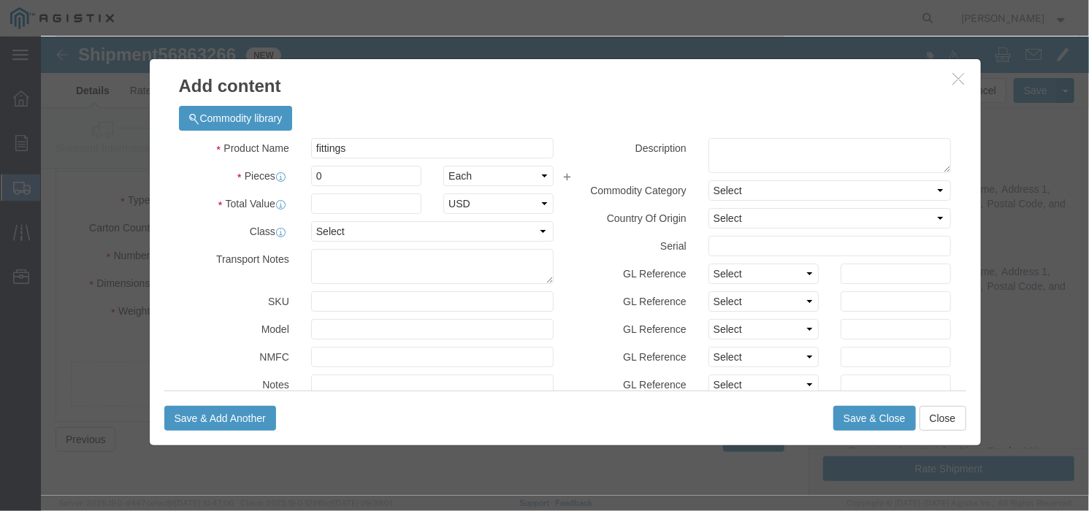
click div "Commodity library"
click input "0"
type input "1"
click input "text"
paste input "2,500."
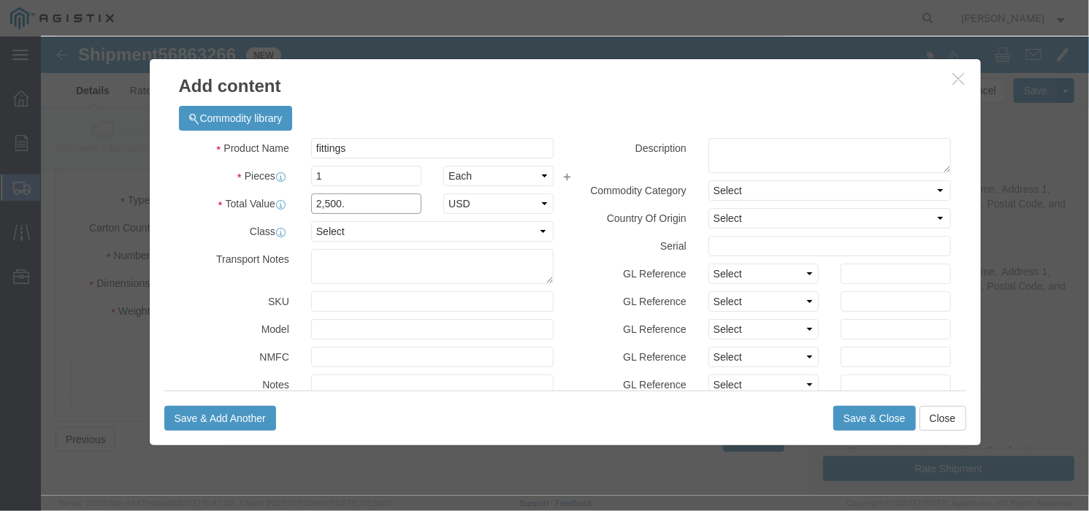
type input "2,500."
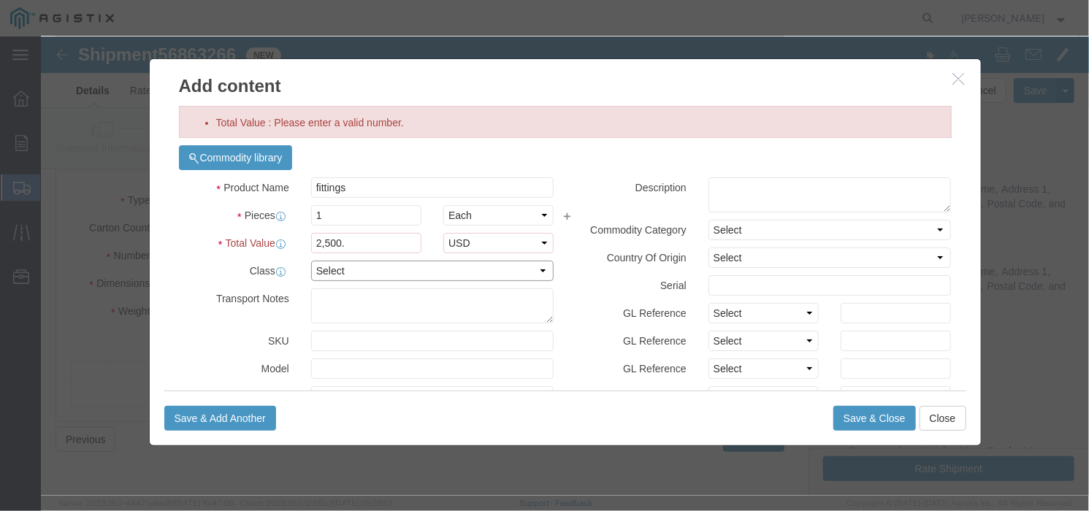
click div "Product Name fittings fittings Pieces 1 Select Bag Barrels 100Board Feet Bottle…"
select select "50"
click select "Select 50 55 60 65 70 85 92.5 100 125 175 250 300 400"
click button "Save & Close"
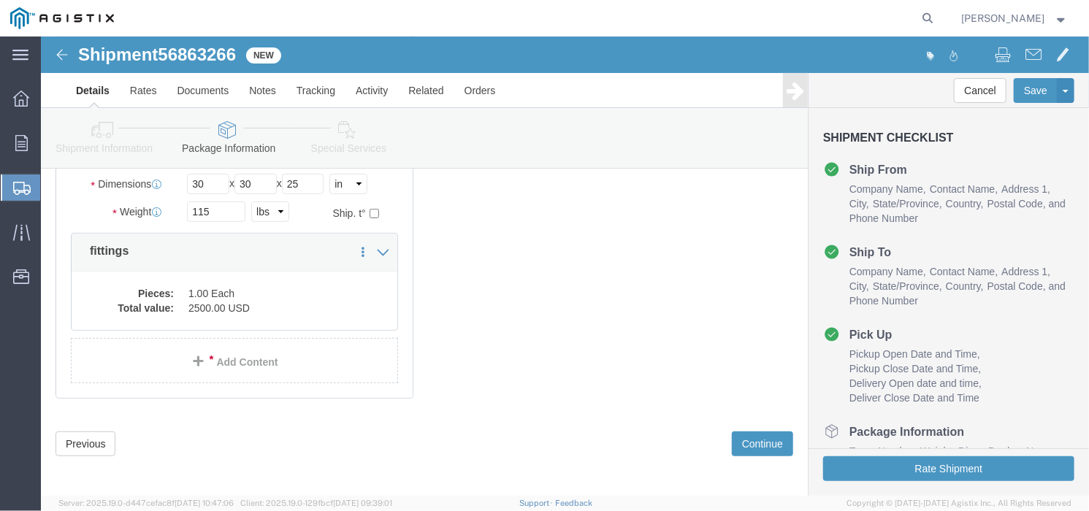
scroll to position [281, 0]
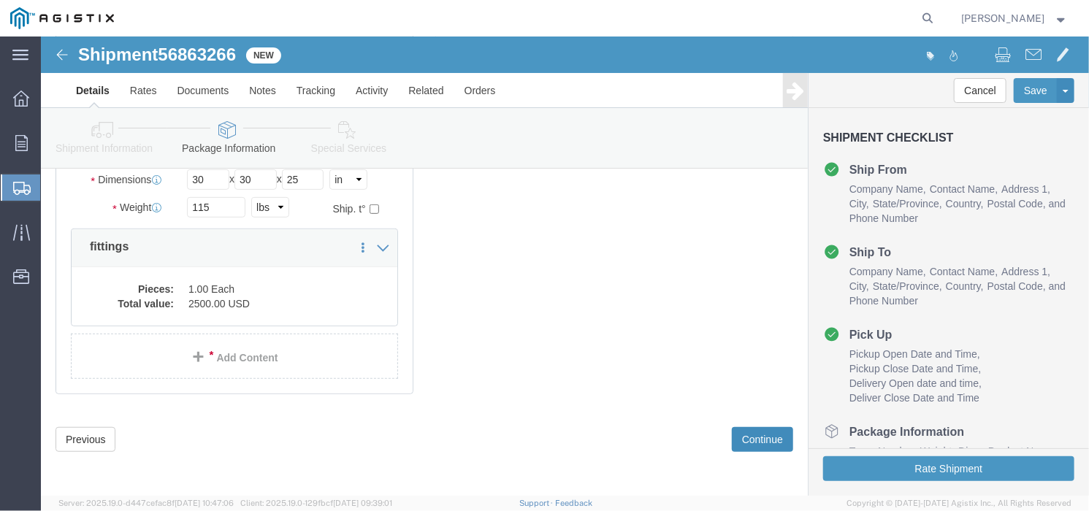
click button "Continue"
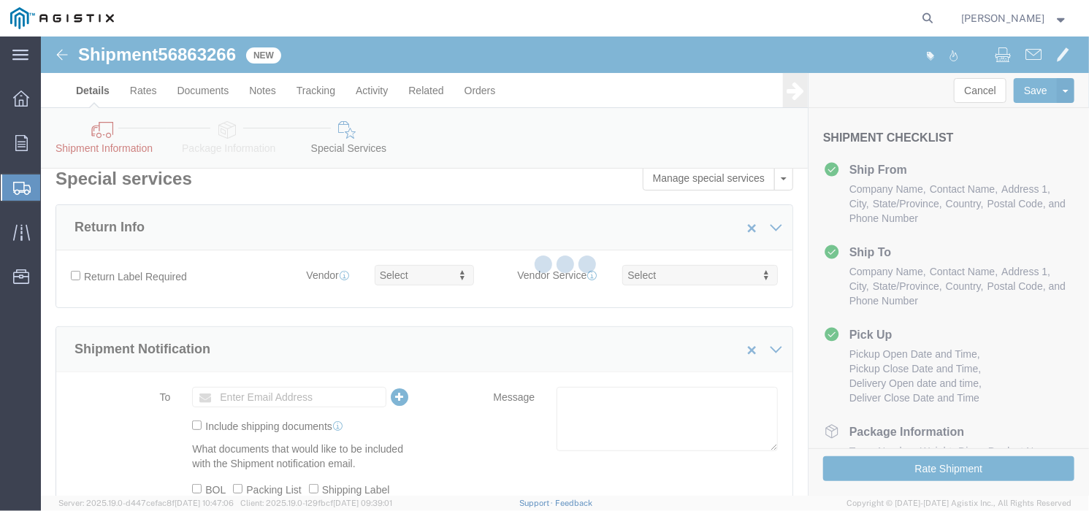
scroll to position [0, 0]
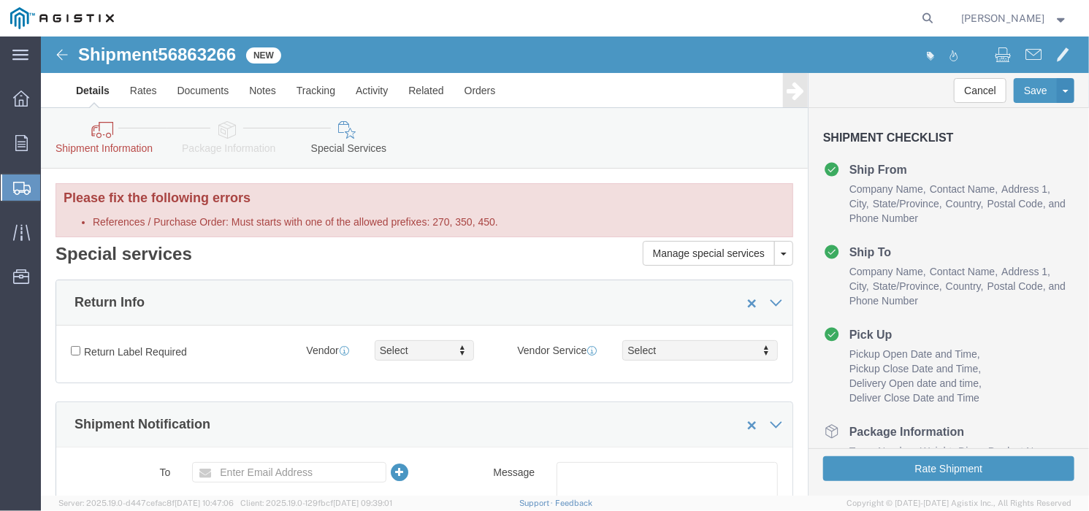
click icon
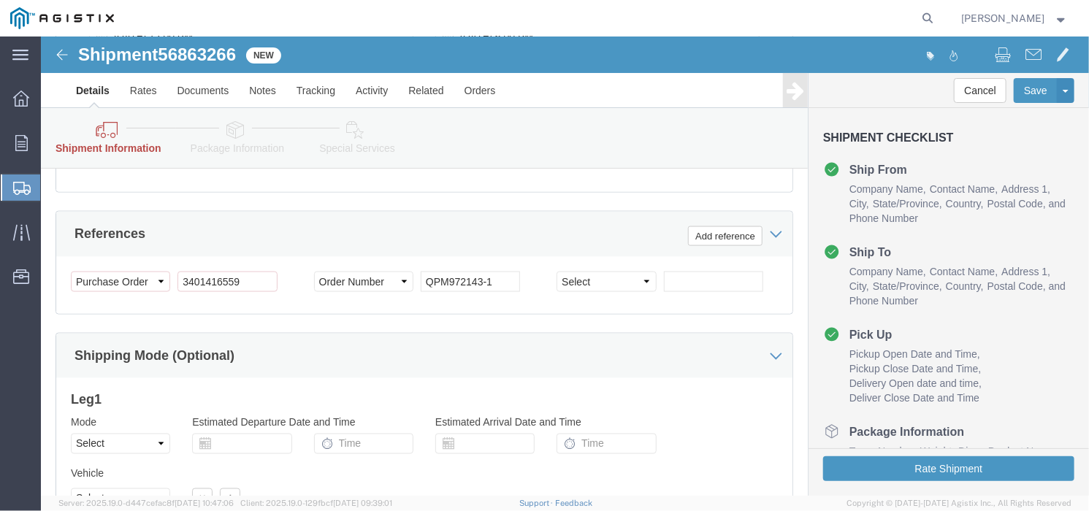
scroll to position [910, 0]
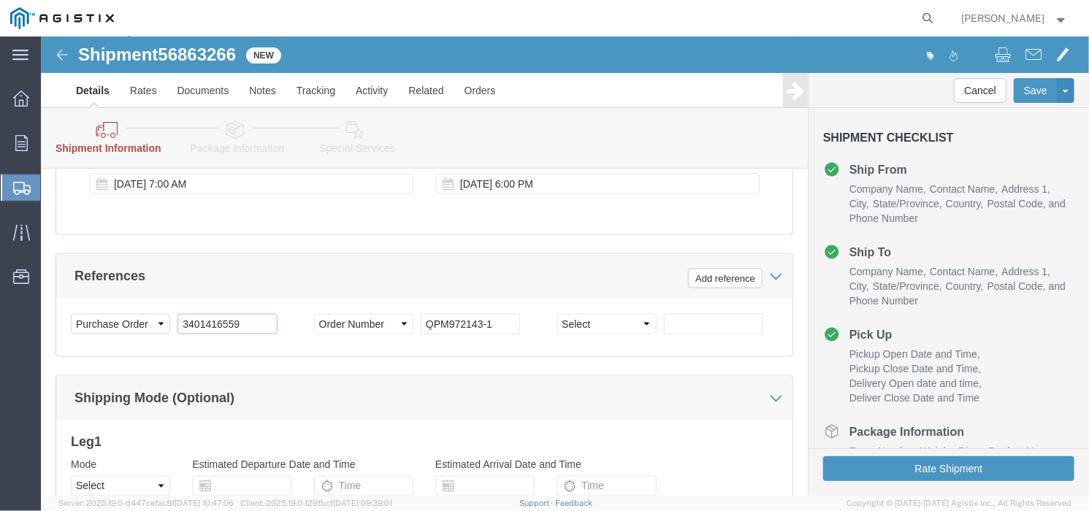
click input "3401416559"
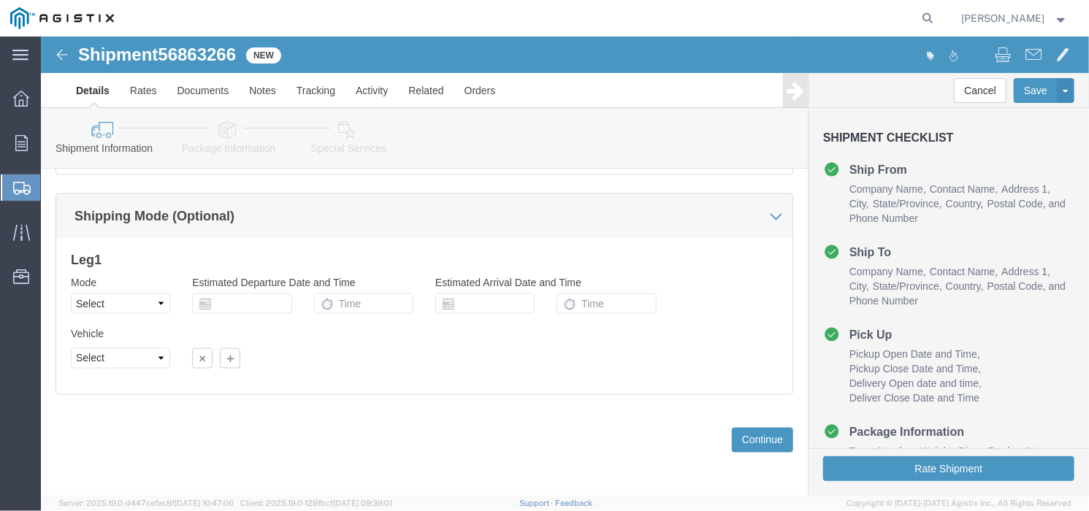
scroll to position [1032, 0]
type input "3501416559"
click button "Continue"
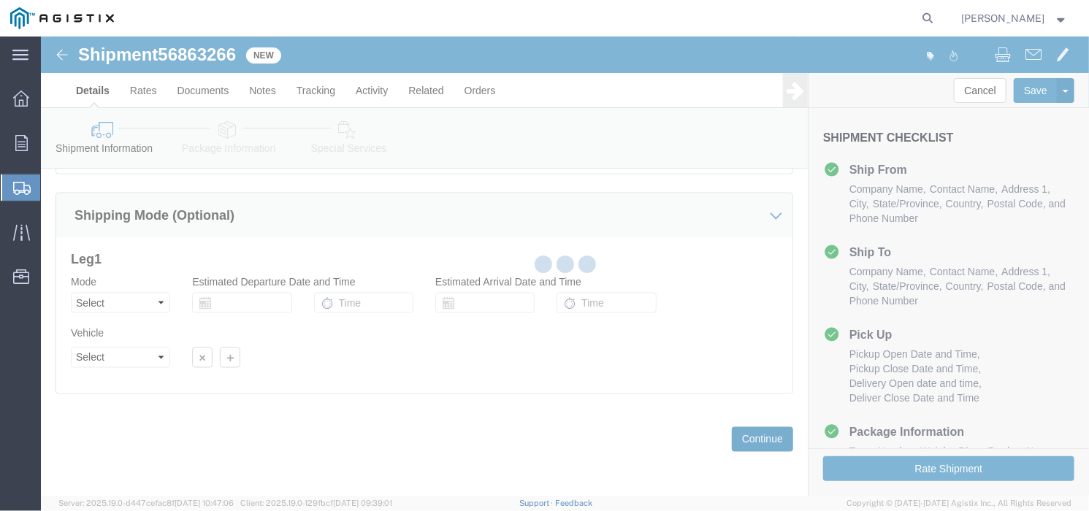
scroll to position [221, 0]
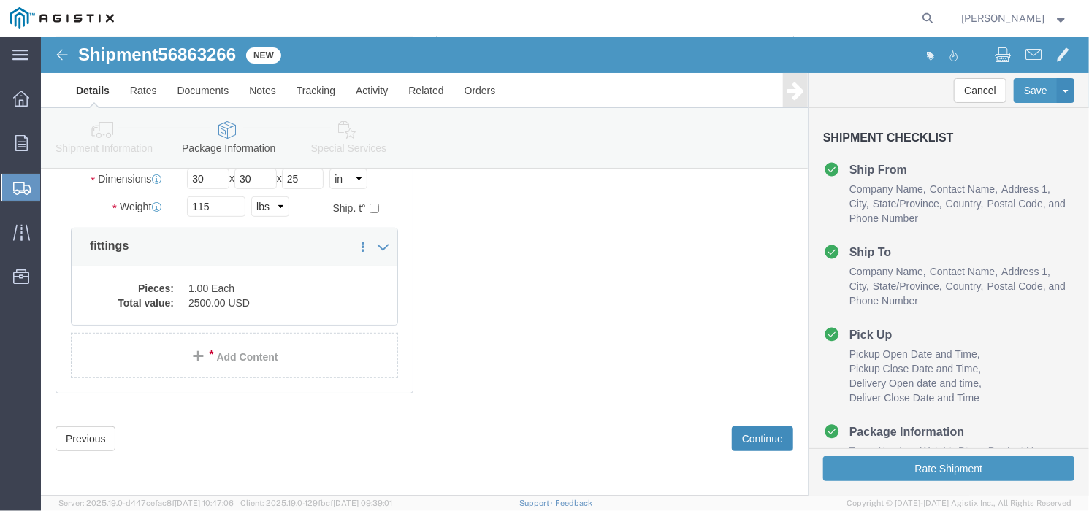
click button "Continue"
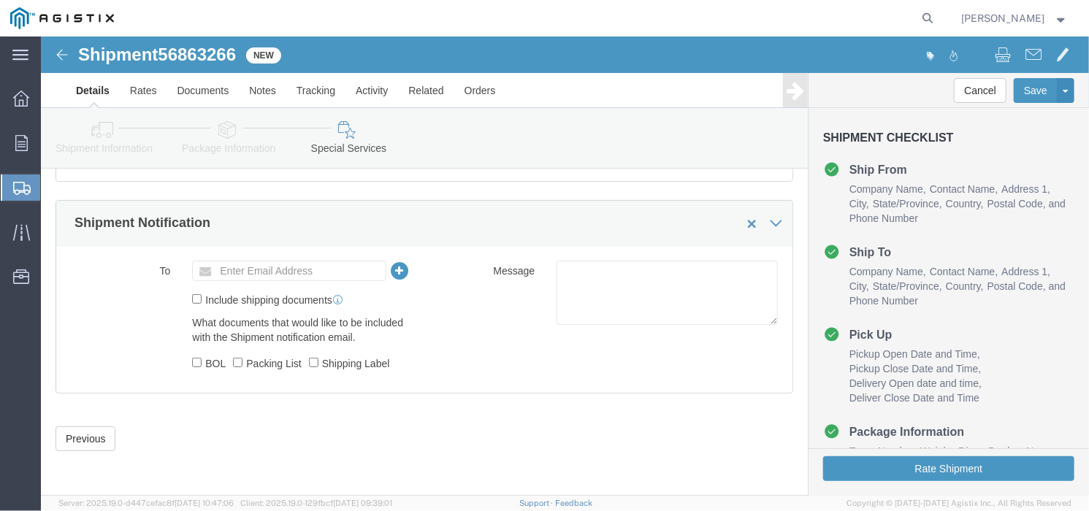
scroll to position [140, 0]
click input "text"
type input "[EMAIL_ADDRESS][DOMAIN_NAME]"
type input "Enter Email Address"
click input "BOL"
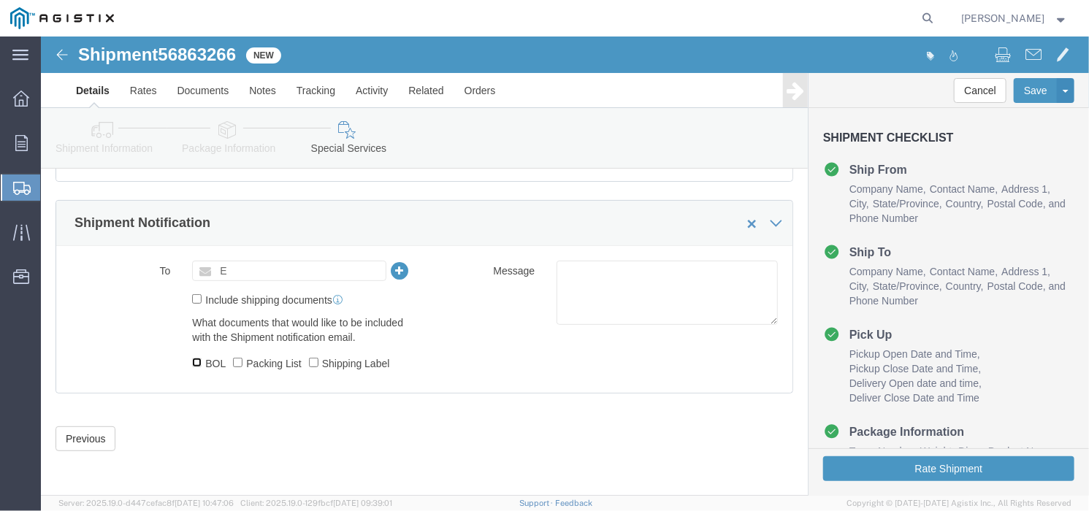
checkbox input "true"
click input "text"
type input "[EMAIL_ADDRESS][DOMAIN_NAME]"
type input "Enter Email Address"
click ul "Enter Email Address"
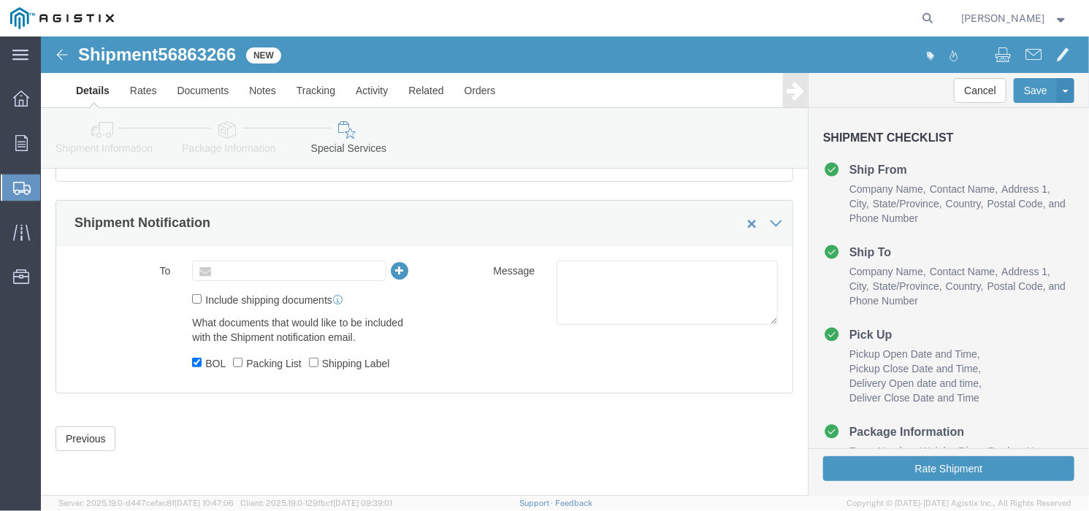
type input "Enter Email Address"
click ul "Enter Email Address"
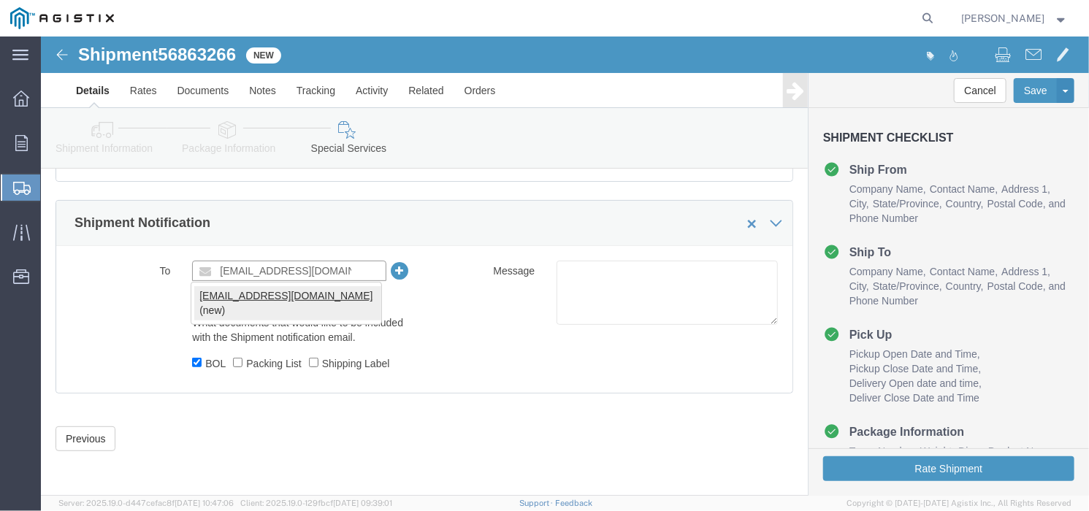
type input "[EMAIL_ADDRESS][DOMAIN_NAME]"
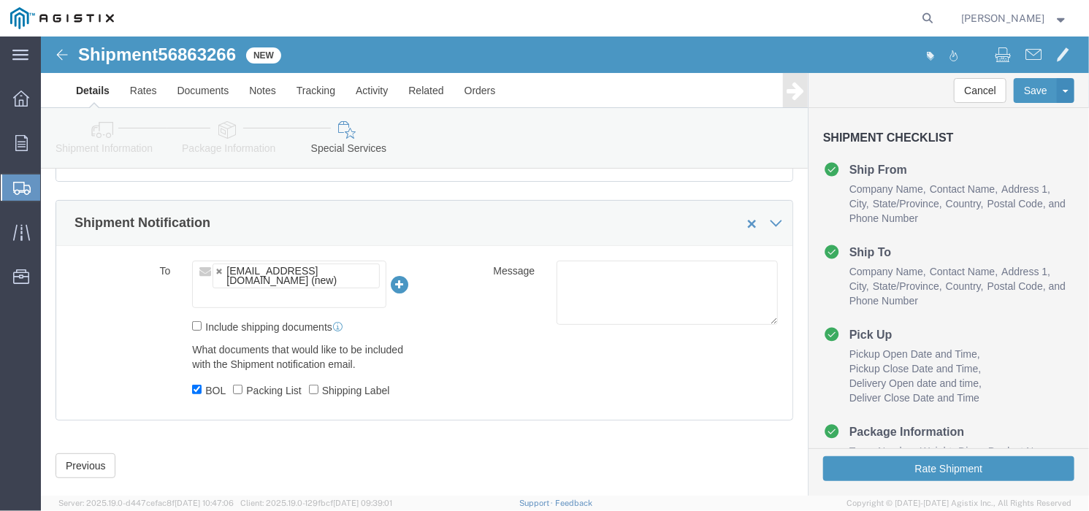
click div "Previous Continue"
click button "Rate Shipment"
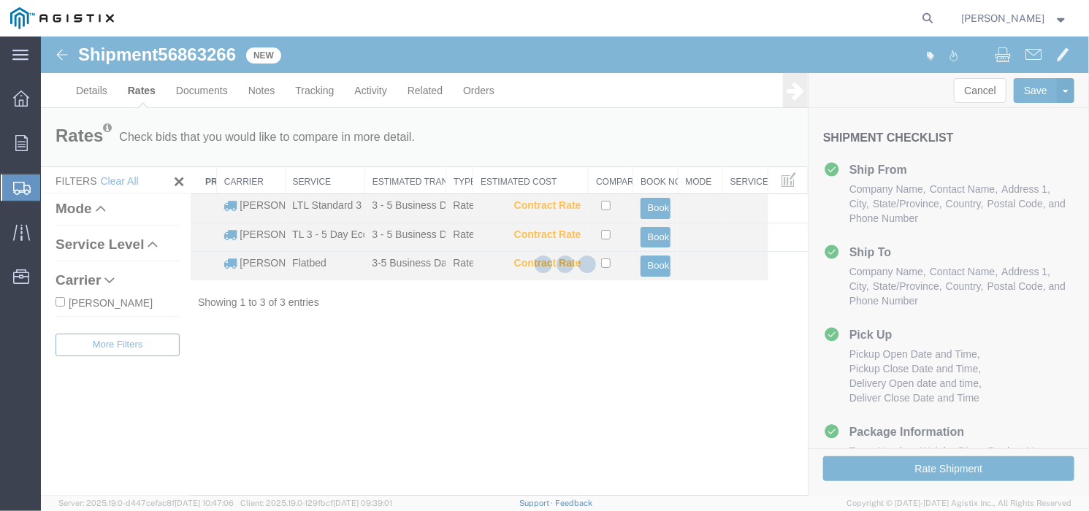
scroll to position [0, 0]
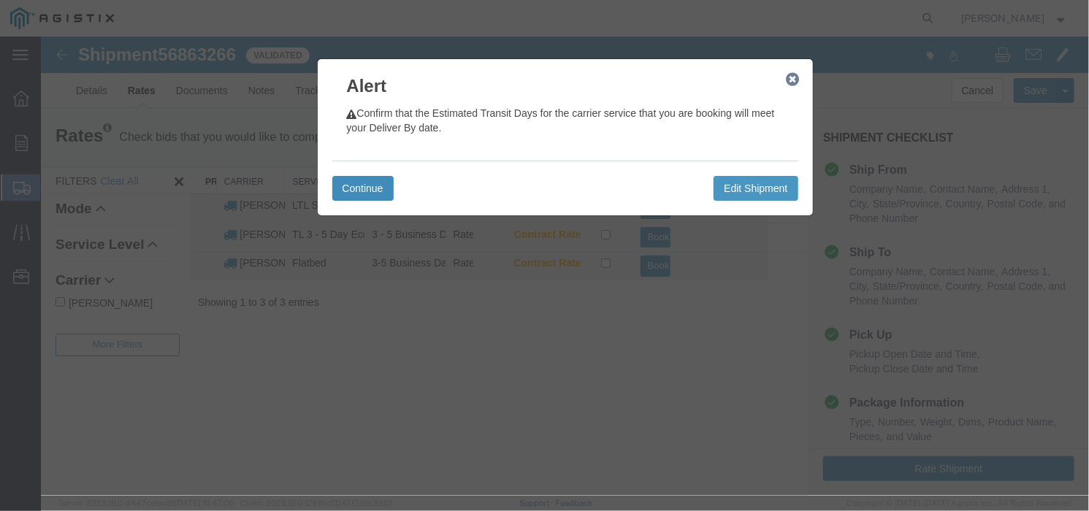
click at [369, 187] on button "Continue" at bounding box center [362, 187] width 61 height 25
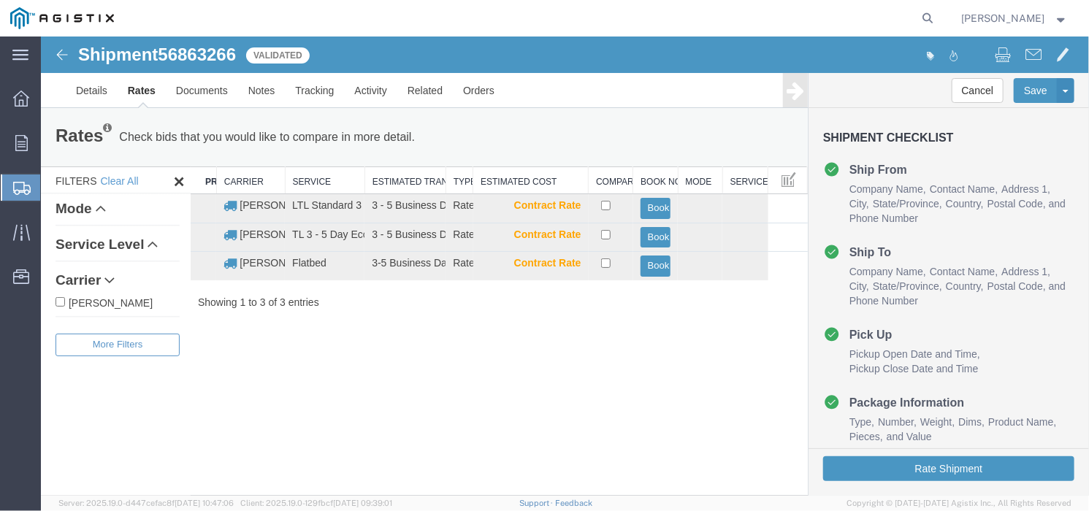
click at [438, 340] on div "Shipment 56863266 3 of 3 Validated Details Rates Documents Notes Tracking Activ…" at bounding box center [564, 266] width 1048 height 460
click at [651, 205] on button "Book" at bounding box center [655, 207] width 30 height 21
